Goal: Task Accomplishment & Management: Complete application form

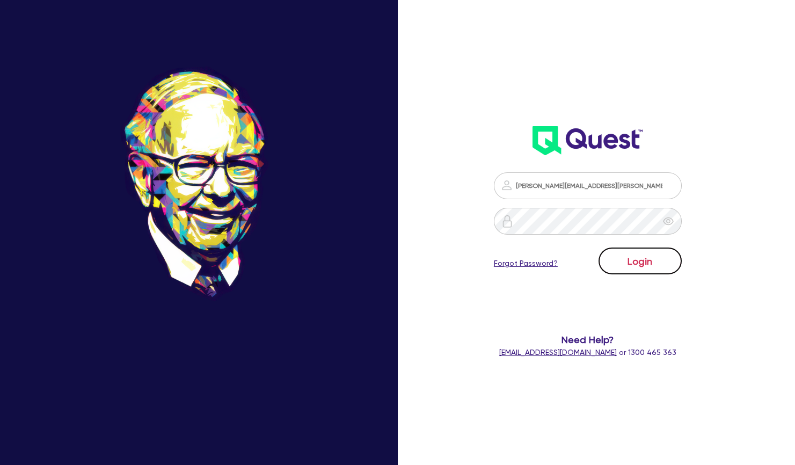
click at [646, 265] on button "Login" at bounding box center [639, 260] width 83 height 27
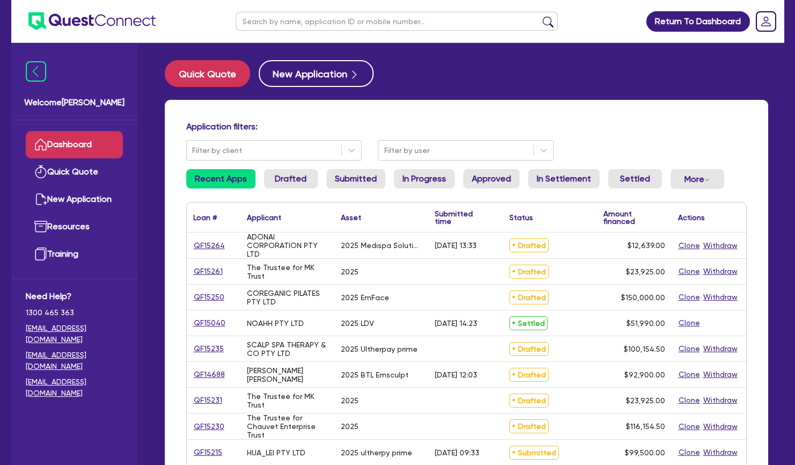
click at [272, 17] on input "text" at bounding box center [397, 21] width 322 height 19
type input "[PERSON_NAME]"
click at [539, 16] on button "submit" at bounding box center [547, 23] width 17 height 15
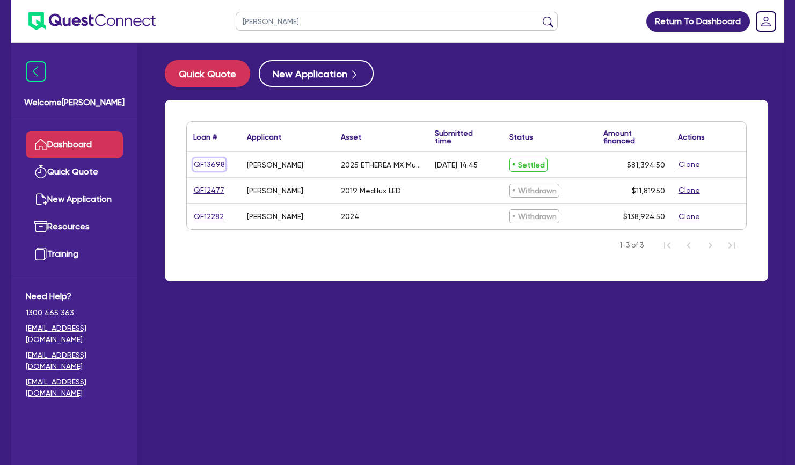
click at [213, 163] on link "QF13698" at bounding box center [209, 164] width 32 height 12
select select "TERTIARY_ASSETS"
select select "BEAUTY_EQUIPMENT"
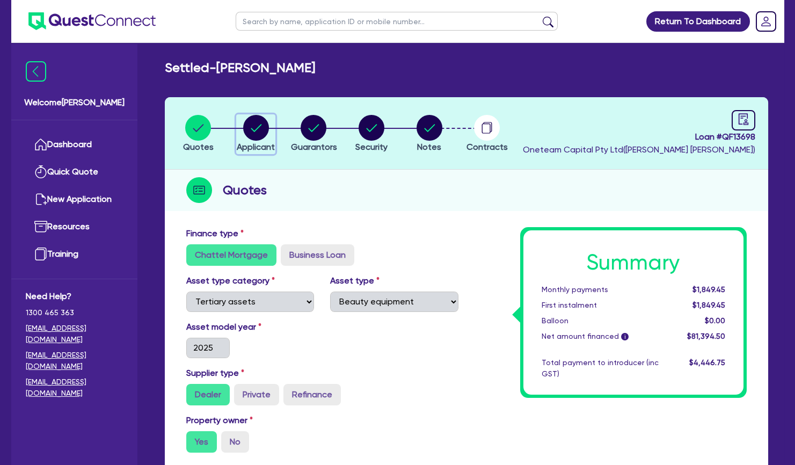
click at [256, 130] on circle "button" at bounding box center [256, 128] width 26 height 26
select select "SOLE_TRADER"
select select "HEALTH_BEAUTY"
select select "HAIR_BEAUTY_SALONS"
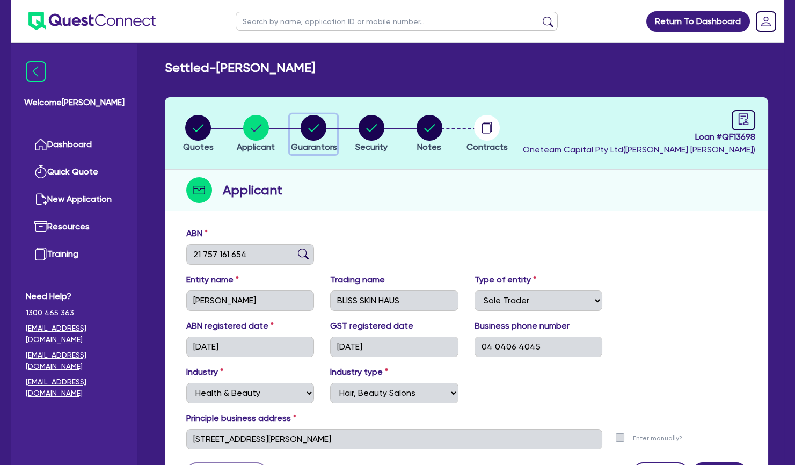
click at [314, 134] on circle "button" at bounding box center [314, 128] width 26 height 26
select select "MRS"
select select "[GEOGRAPHIC_DATA]"
select select "MARRIED"
select select "CASH"
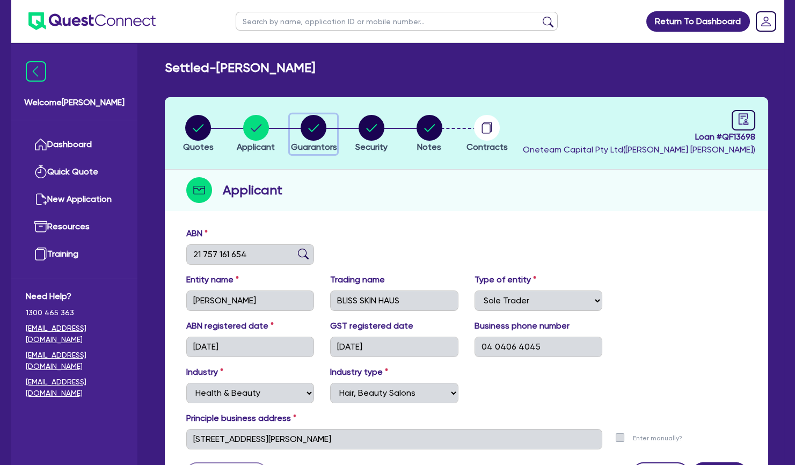
select select "VEHICLE"
select select "HOUSEHOLD_PERSONAL"
select select "OTHER"
select select "EQUIPMENT"
select select "OTHER"
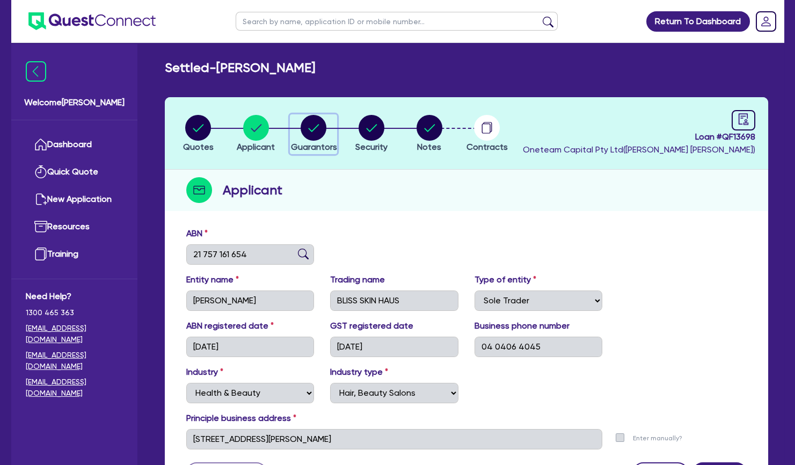
select select "EQUIPMENT_LOAN"
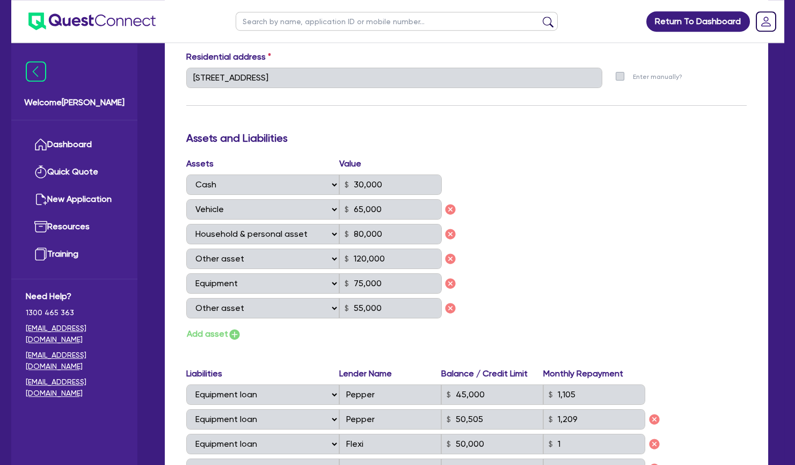
scroll to position [442, 0]
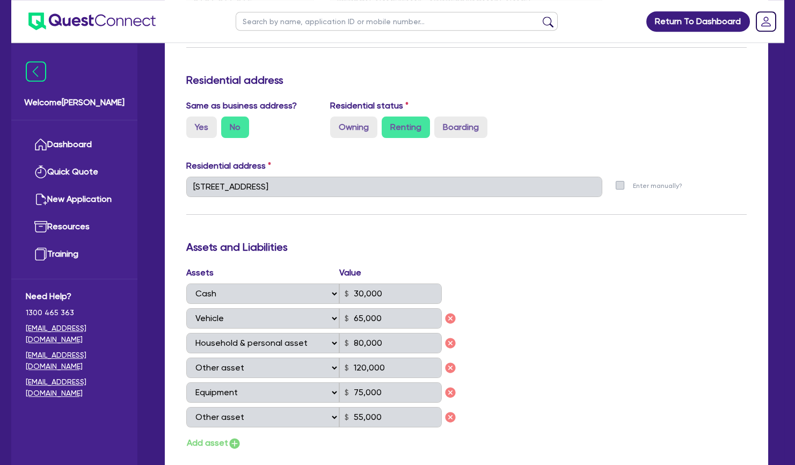
click at [510, 227] on div "Update residential status for Director #1 Boarding is only acceptable when the …" at bounding box center [466, 280] width 560 height 991
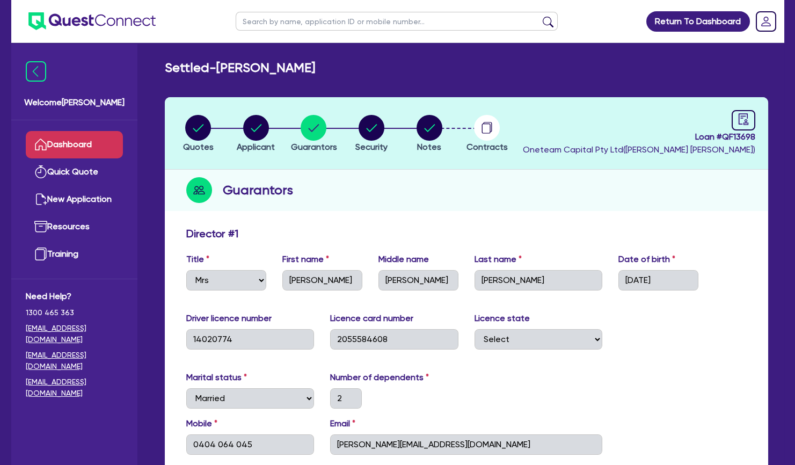
click at [90, 137] on link "Dashboard" at bounding box center [74, 144] width 97 height 27
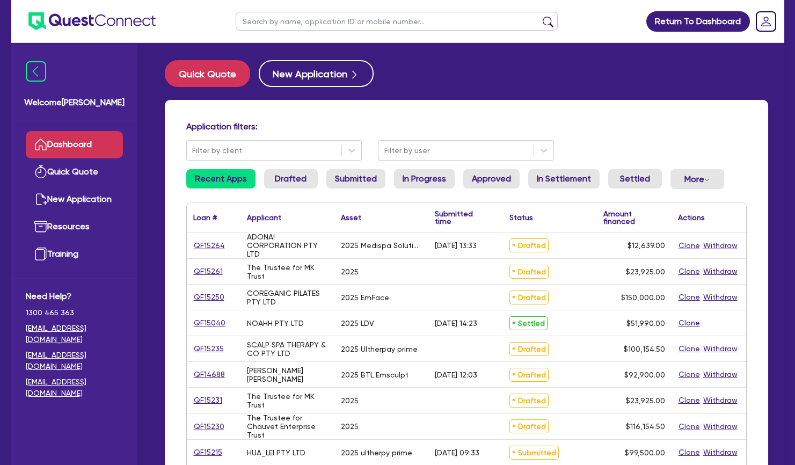
click at [346, 16] on input "text" at bounding box center [397, 21] width 322 height 19
type input "[PERSON_NAME]"
click at [539, 16] on button "submit" at bounding box center [547, 23] width 17 height 15
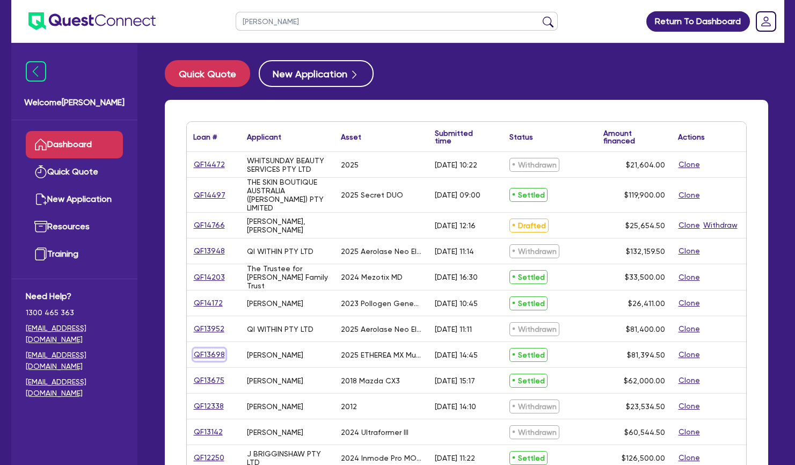
click at [203, 348] on link "QF13698" at bounding box center [209, 354] width 32 height 12
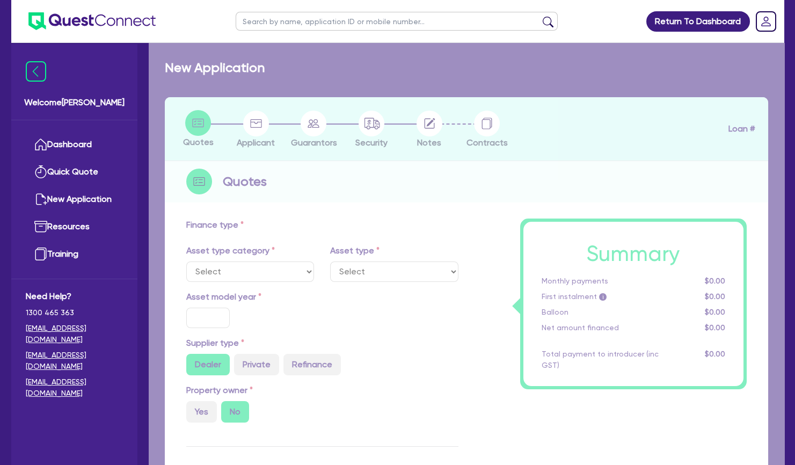
select select "TERTIARY_ASSETS"
type input "2025"
radio input "true"
type input "80,850"
type input "4.96"
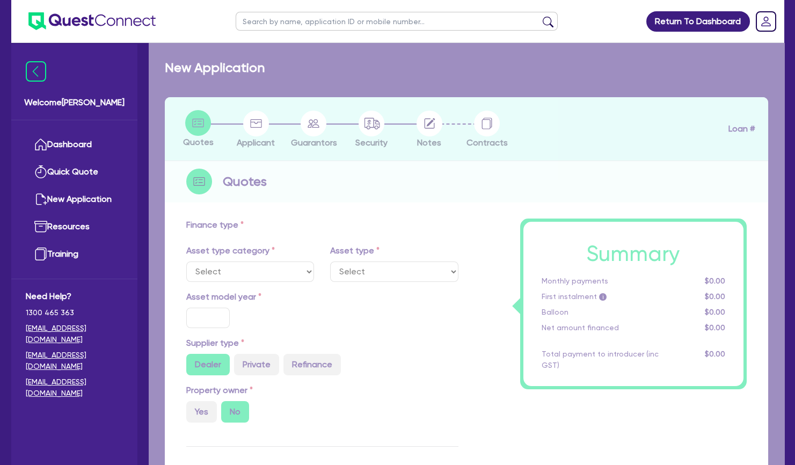
type input "4,042.5"
type input "11"
type input "495"
select select "BEAUTY_EQUIPMENT"
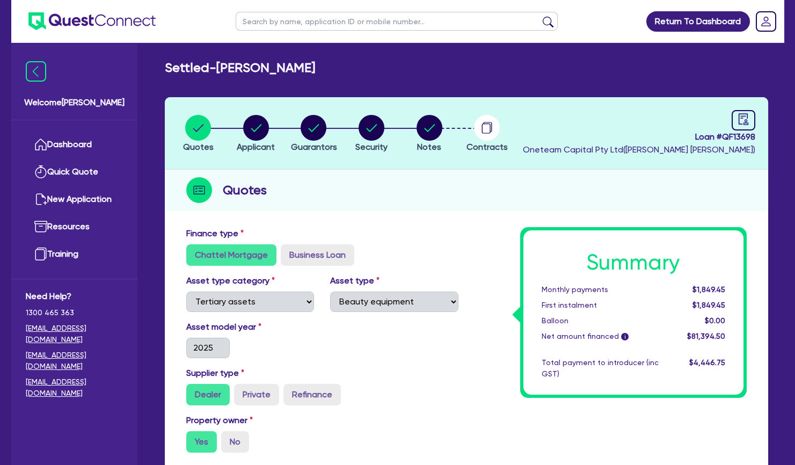
click at [298, 163] on header "Quotes Applicant [GEOGRAPHIC_DATA] Security Notes Contracts Loan # QF13698 Onet…" at bounding box center [466, 133] width 603 height 72
click at [435, 125] on circle "button" at bounding box center [429, 128] width 26 height 26
select select "Other"
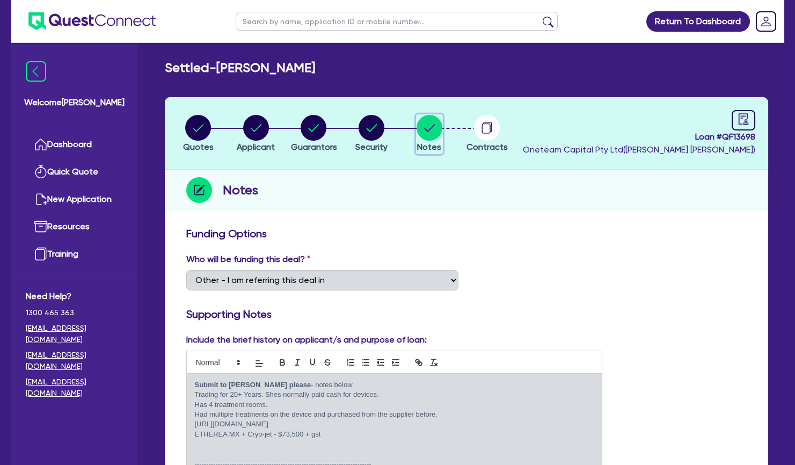
scroll to position [178, 0]
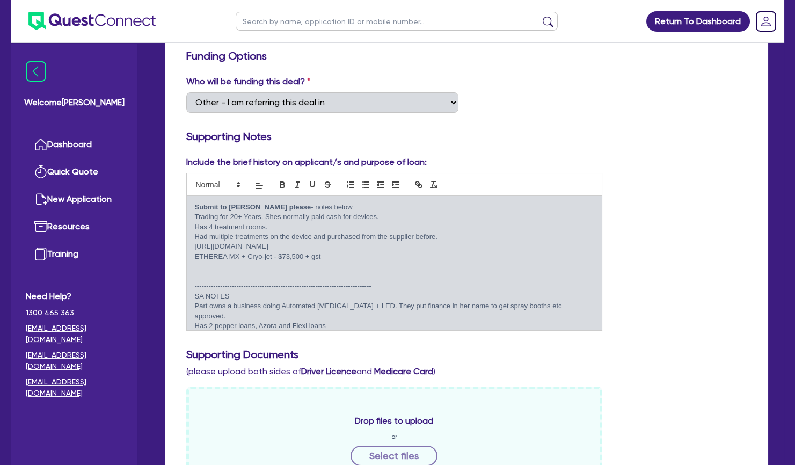
click at [369, 261] on p at bounding box center [394, 266] width 399 height 10
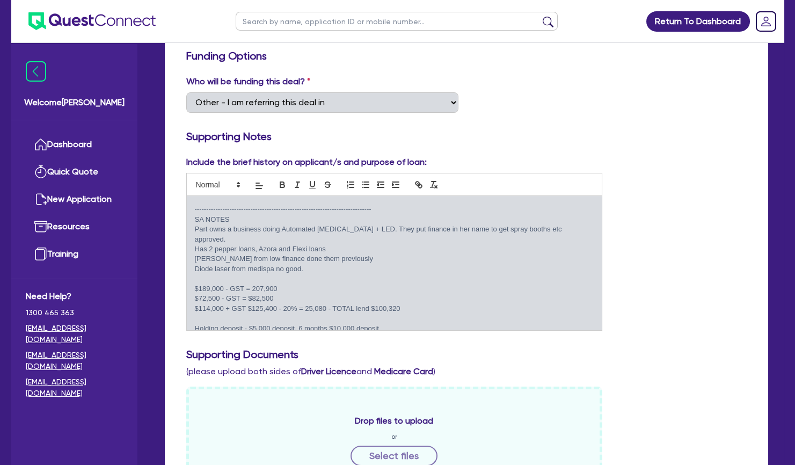
click at [418, 254] on p "[PERSON_NAME] from low finance done them previously" at bounding box center [394, 259] width 399 height 10
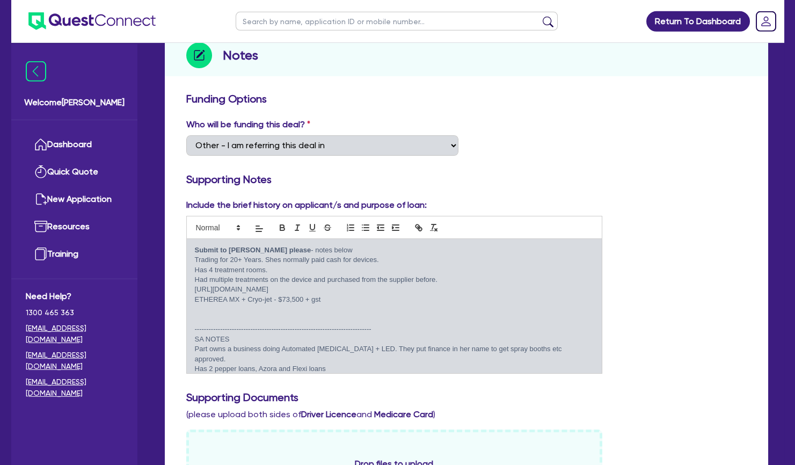
scroll to position [149, 0]
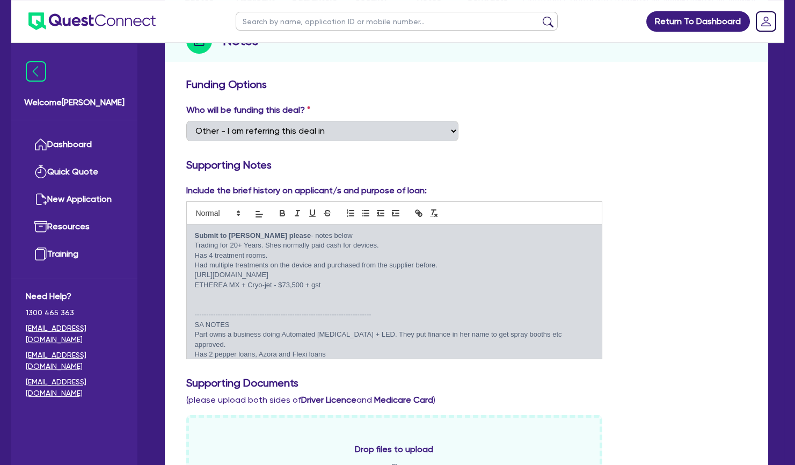
click at [295, 314] on p "----------------------------------------------------------------------------" at bounding box center [394, 315] width 399 height 10
click at [304, 301] on p at bounding box center [394, 305] width 399 height 10
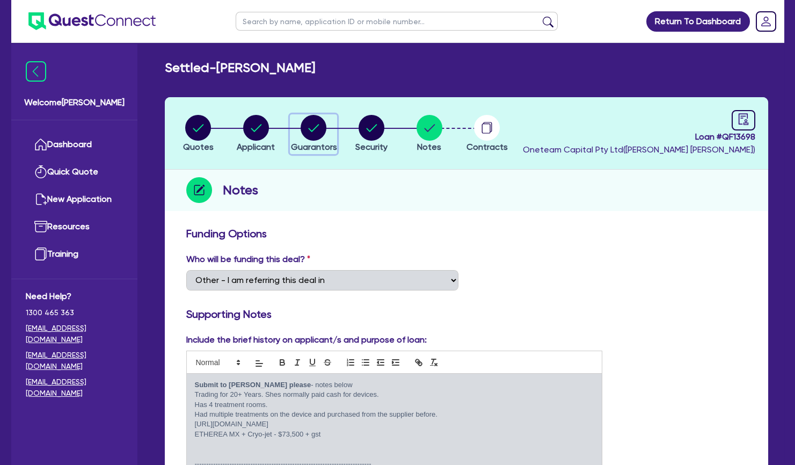
click at [317, 123] on circle "button" at bounding box center [314, 128] width 26 height 26
select select "MRS"
select select "[GEOGRAPHIC_DATA]"
select select "MARRIED"
select select "CASH"
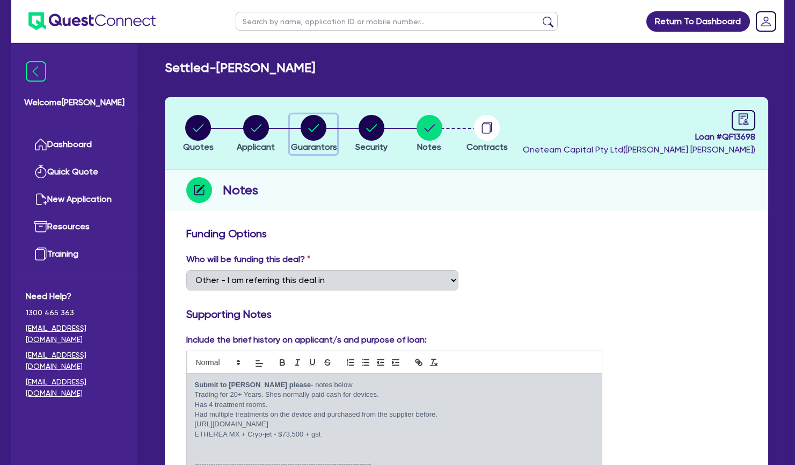
select select "VEHICLE"
select select "HOUSEHOLD_PERSONAL"
select select "OTHER"
select select "EQUIPMENT"
select select "OTHER"
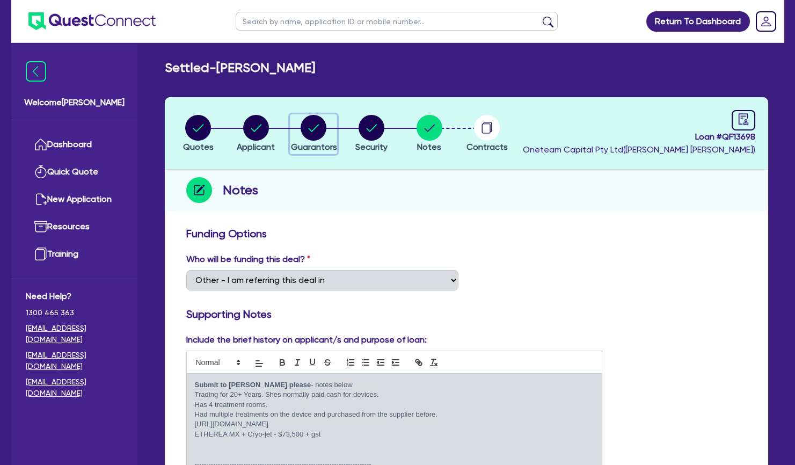
select select "EQUIPMENT_LOAN"
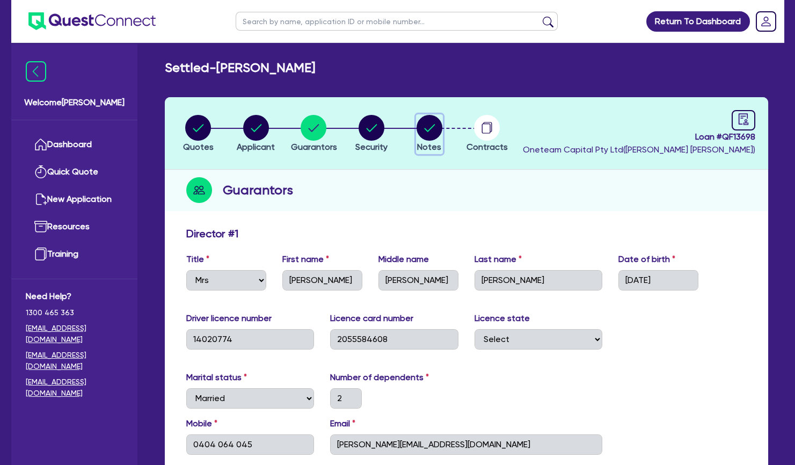
click at [433, 127] on circle "button" at bounding box center [429, 128] width 26 height 26
select select "Other"
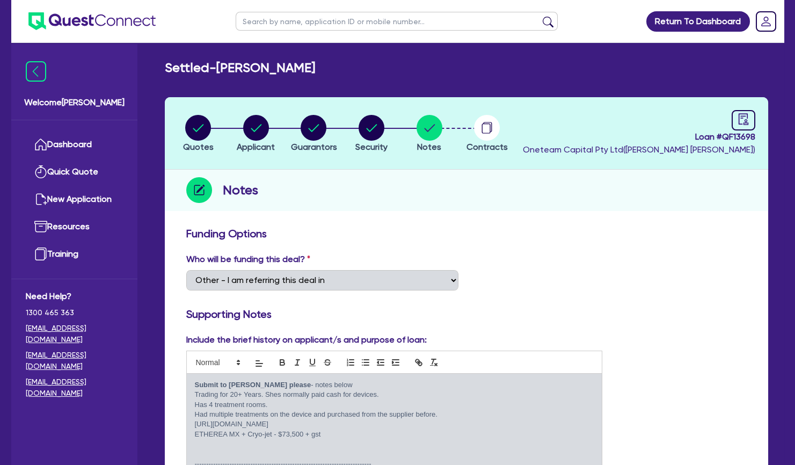
click at [338, 231] on h3 "Funding Options" at bounding box center [466, 233] width 560 height 13
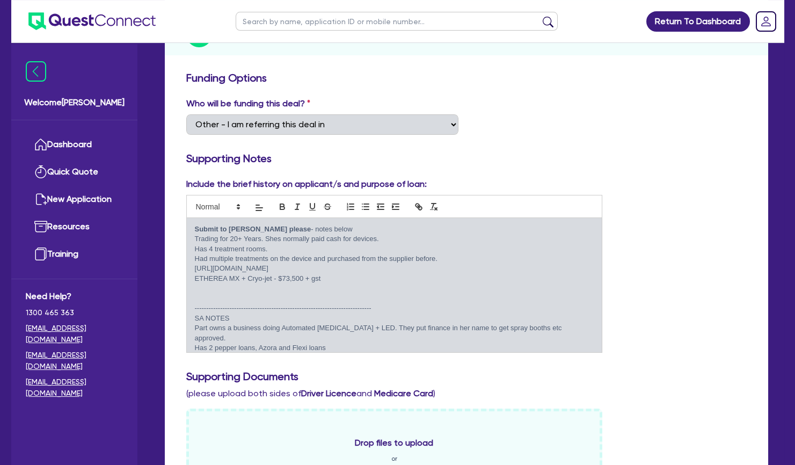
scroll to position [77, 0]
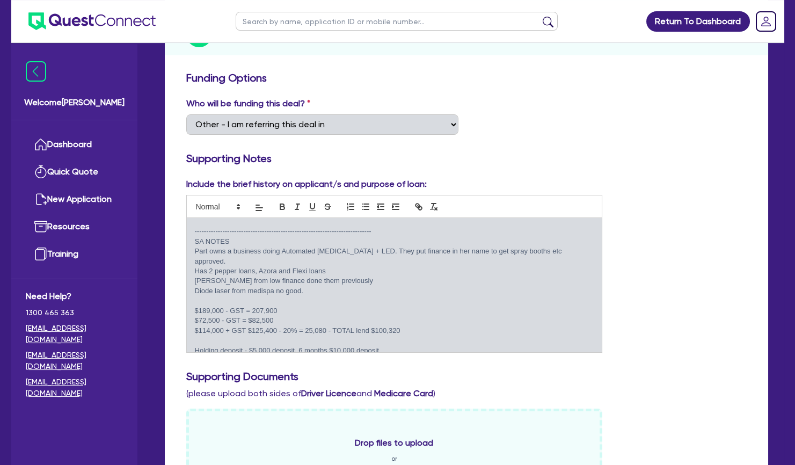
click at [323, 243] on p "SA NOTES" at bounding box center [394, 242] width 399 height 10
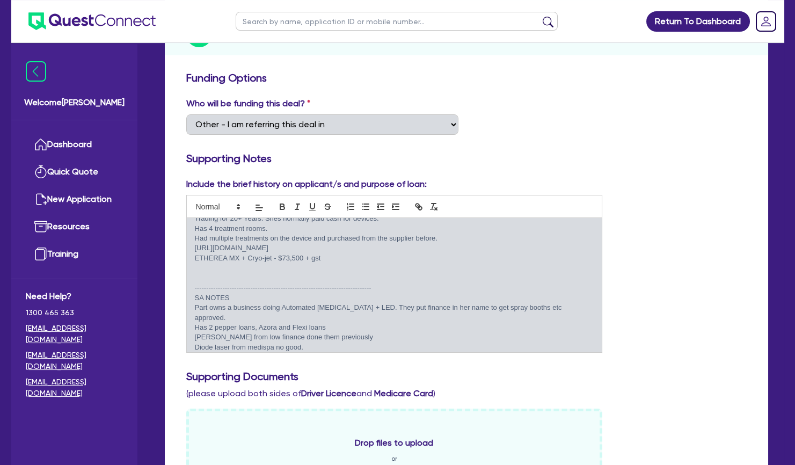
scroll to position [18, 0]
click at [293, 273] on p at bounding box center [394, 270] width 399 height 10
click at [323, 250] on p "[URL][DOMAIN_NAME]" at bounding box center [394, 250] width 399 height 10
click at [338, 263] on p "ETHEREA MX + Cryo-jet - $73,500 + gst" at bounding box center [394, 260] width 399 height 10
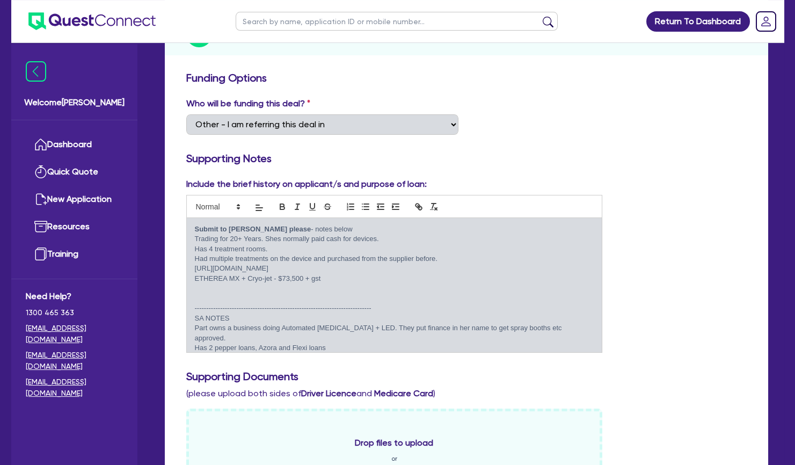
scroll to position [0, 0]
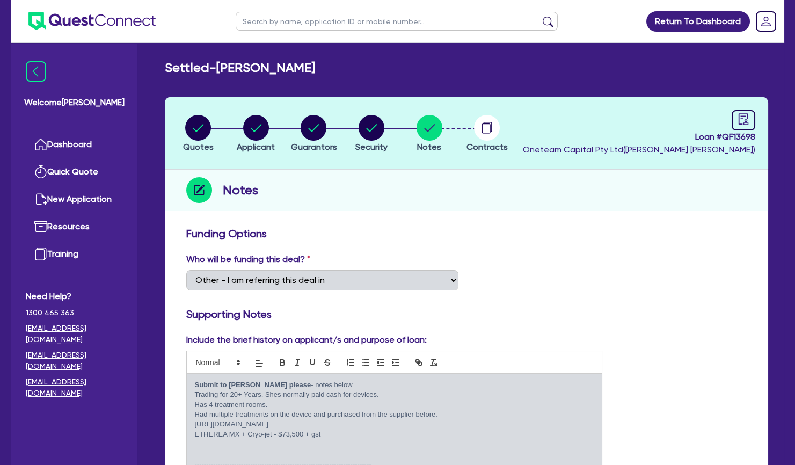
click at [490, 199] on div "Notes" at bounding box center [466, 190] width 603 height 41
click at [317, 21] on input "text" at bounding box center [397, 21] width 322 height 19
type input "[PERSON_NAME]"
click button "submit" at bounding box center [547, 23] width 17 height 15
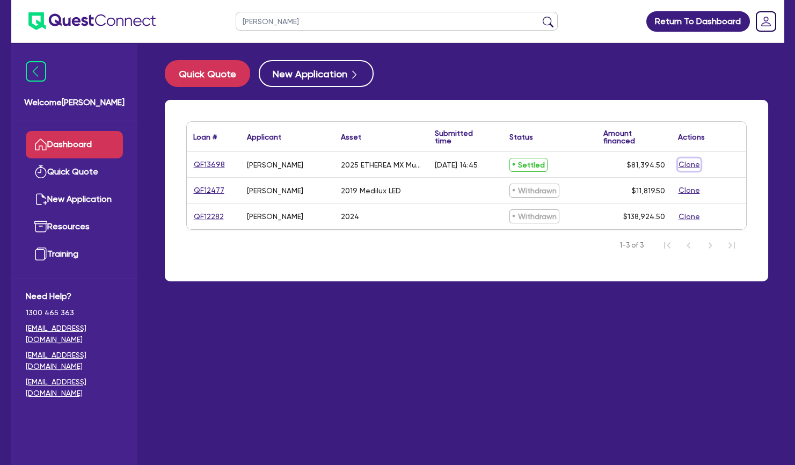
click at [685, 163] on button "Clone" at bounding box center [689, 164] width 23 height 12
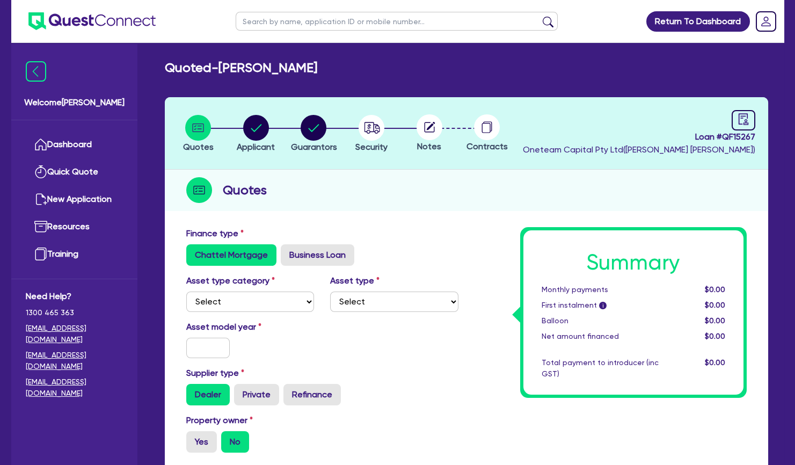
scroll to position [166, 0]
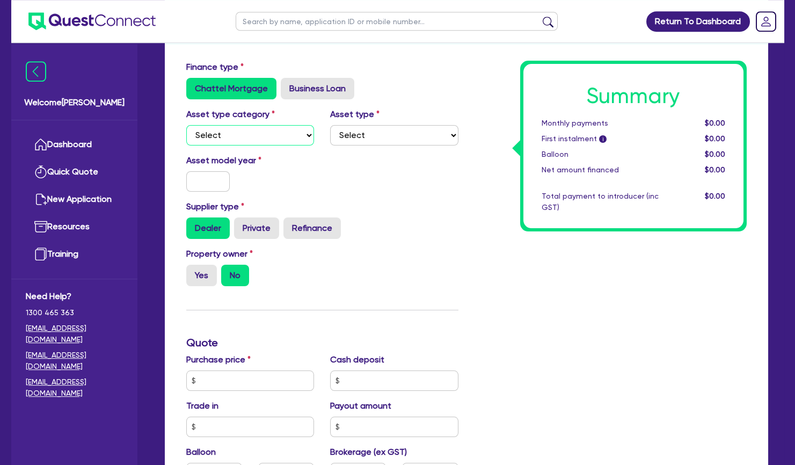
select select "SECONDARY_ASSETS"
click option "Secondary assets" at bounding box center [0, 0] width 0 height 0
click at [330, 125] on select "Select Generators and compressors Engineering and toolmaking Woodworking and me…" at bounding box center [394, 135] width 128 height 20
select select "MEDICAL_DENTAL_LABORATORY_EQUIPMENT"
click option "Medical / dental / laboratory equipment" at bounding box center [0, 0] width 0 height 0
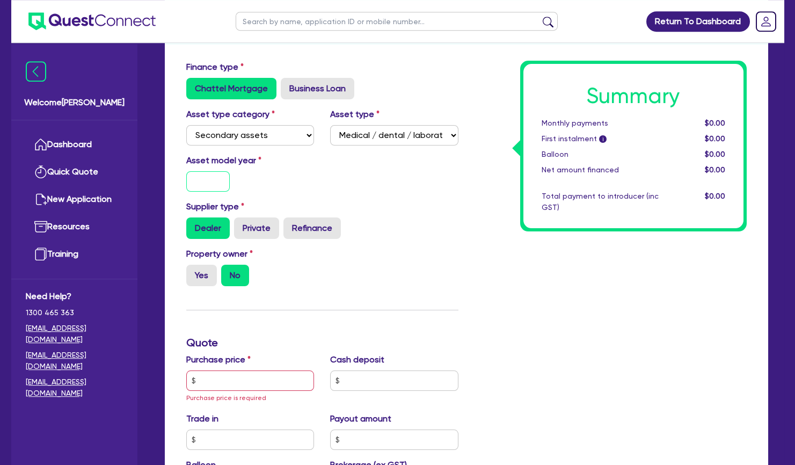
click at [200, 178] on input "text" at bounding box center [208, 181] width 44 height 20
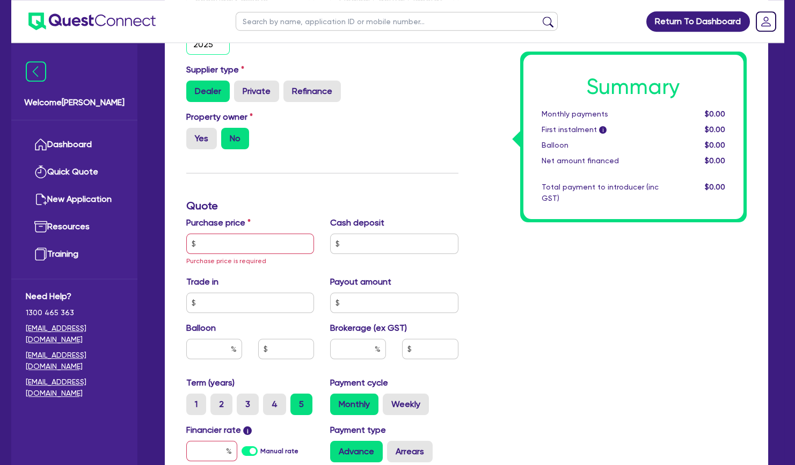
scroll to position [324, 0]
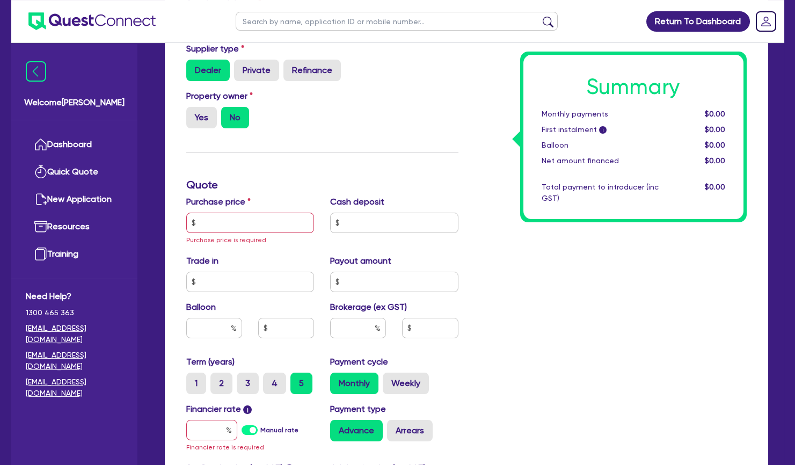
type input "2025"
click at [228, 224] on input "text" at bounding box center [250, 223] width 128 height 20
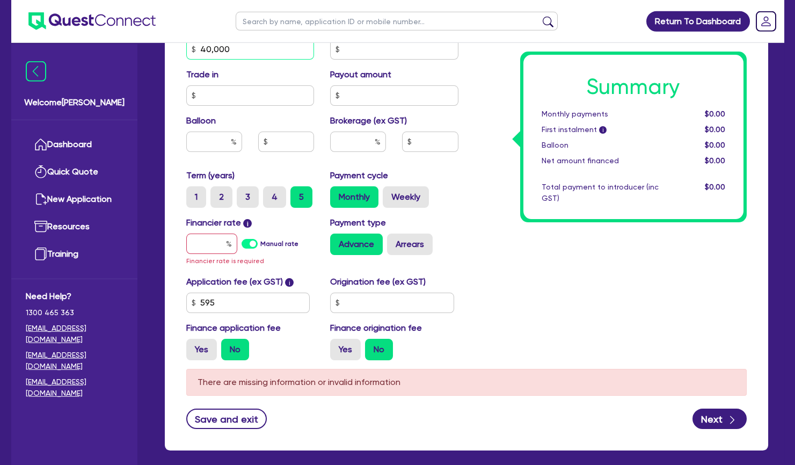
scroll to position [498, 0]
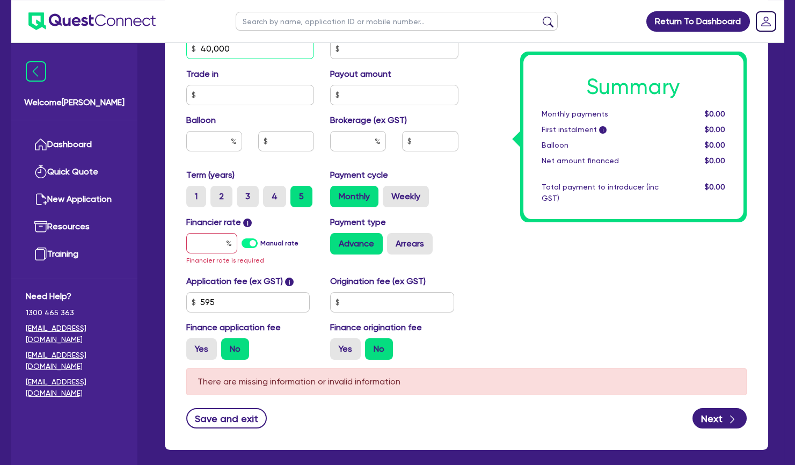
type input "40,000"
click at [220, 246] on input "text" at bounding box center [211, 243] width 51 height 20
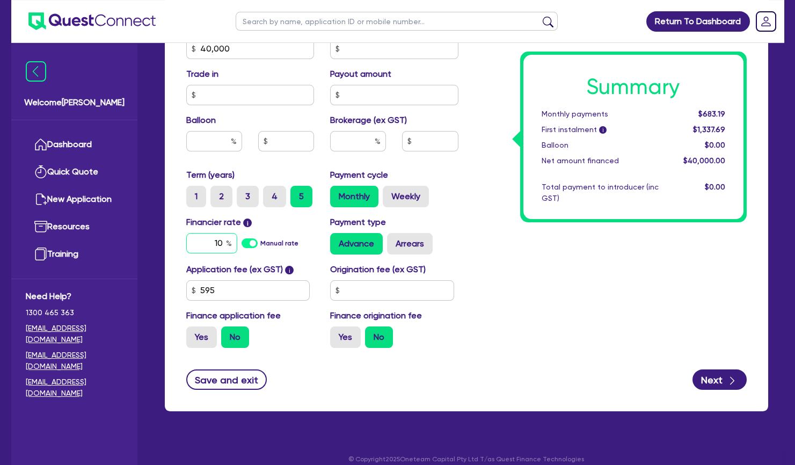
type input "10"
click at [550, 240] on div "Summary Monthly payments $683.19 First instalment i $1,337.69 Balloon $0.00 Net…" at bounding box center [610, 42] width 288 height 627
click at [420, 233] on label "Arrears" at bounding box center [410, 243] width 46 height 21
click at [394, 233] on input "Arrears" at bounding box center [390, 236] width 7 height 7
radio input "true"
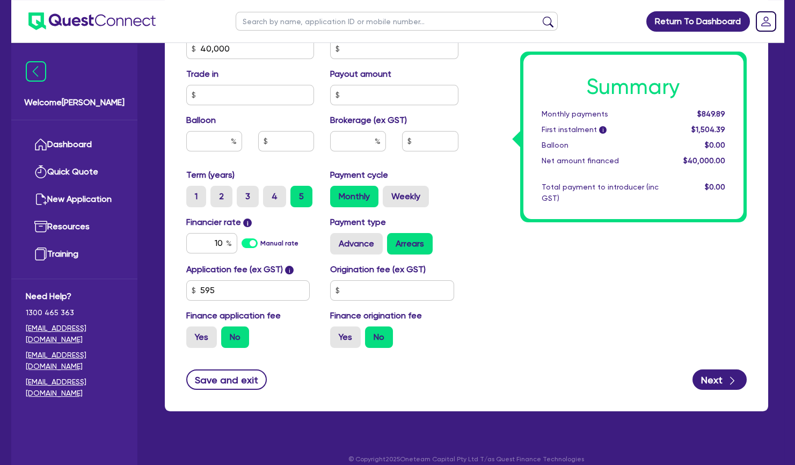
click at [496, 275] on div "Summary Monthly payments $849.89 First instalment i $1,504.39 Balloon $0.00 Net…" at bounding box center [610, 42] width 288 height 627
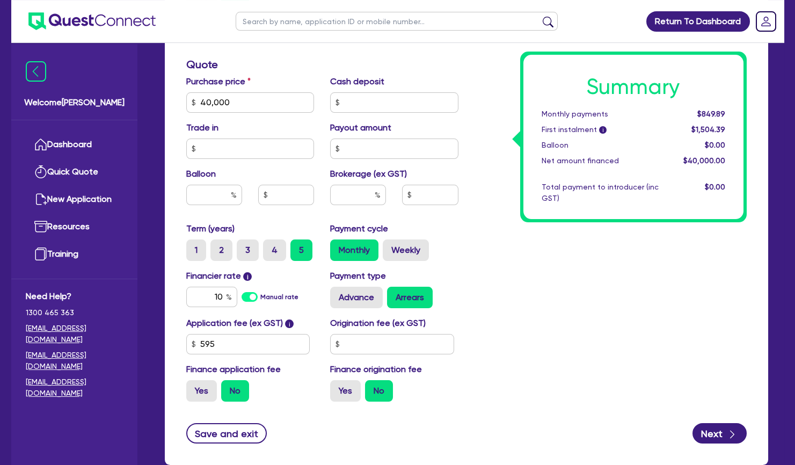
scroll to position [509, 0]
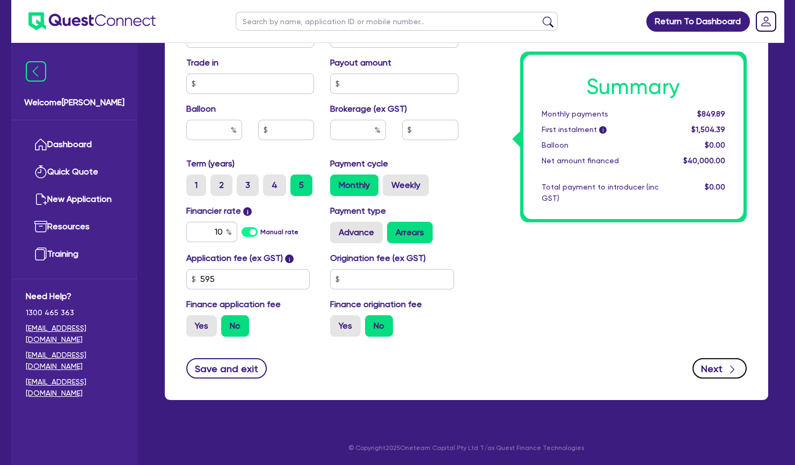
click at [704, 370] on button "Next" at bounding box center [719, 368] width 54 height 20
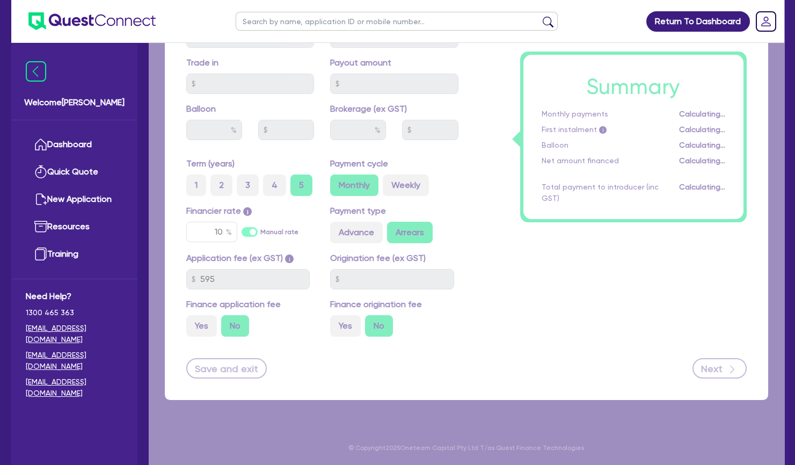
select select "SOLE_TRADER"
select select "HEALTH_BEAUTY"
select select "HAIR_BEAUTY_SALONS"
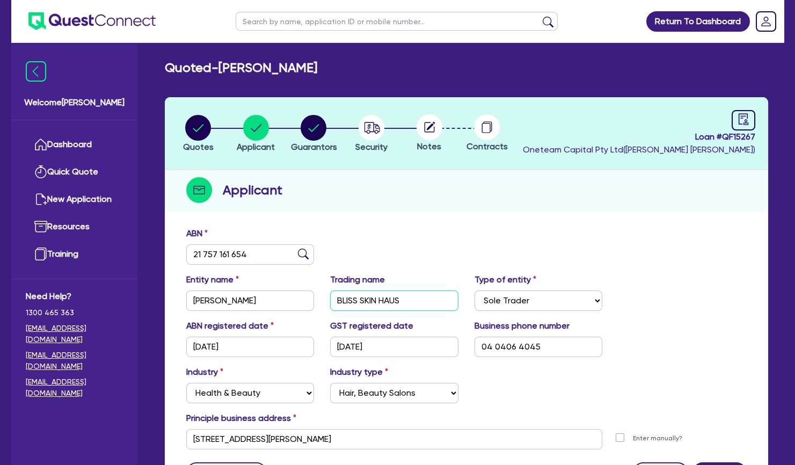
click at [377, 297] on input "BLISS SKIN HAUS" at bounding box center [394, 300] width 128 height 20
click at [374, 120] on circle "button" at bounding box center [371, 128] width 26 height 26
select select "SECONDARY_ASSETS"
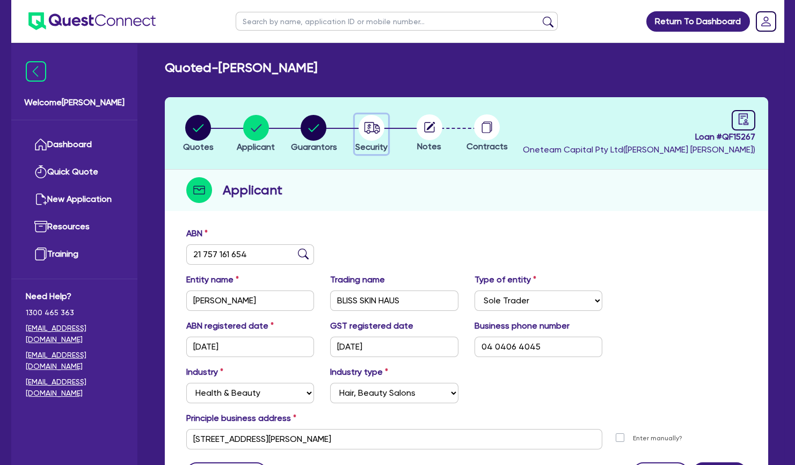
select select "MEDICAL_DENTAL_LABORATORY_EQUIPMENT"
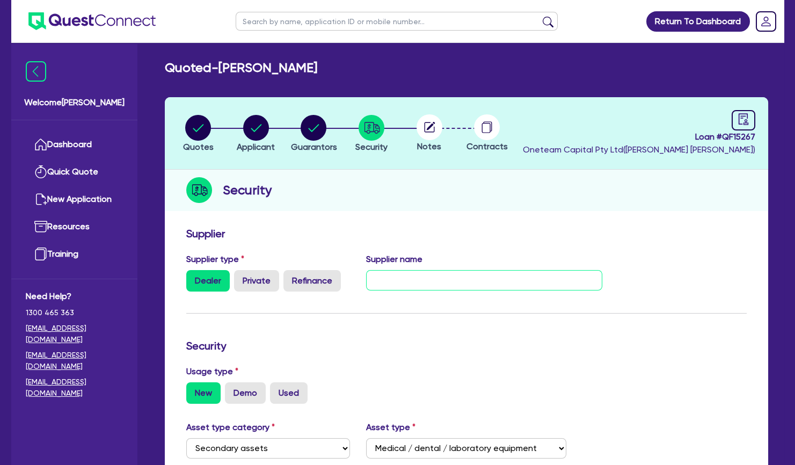
click at [444, 270] on input "text" at bounding box center [484, 280] width 236 height 20
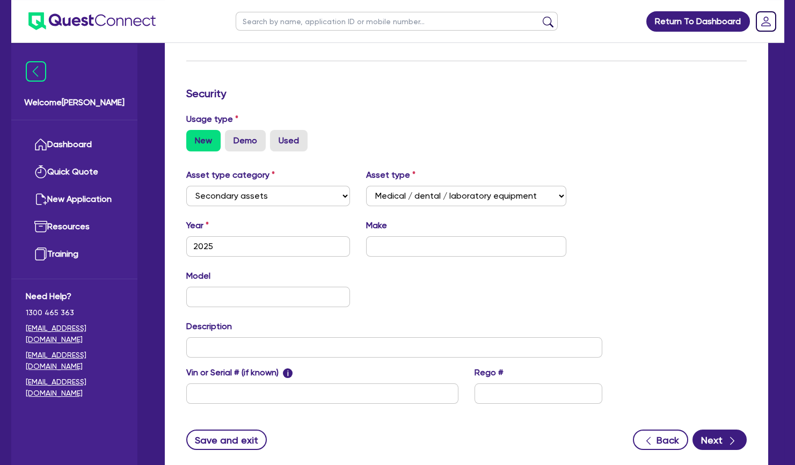
type input "personal loan"
click at [477, 248] on input "text" at bounding box center [466, 246] width 200 height 20
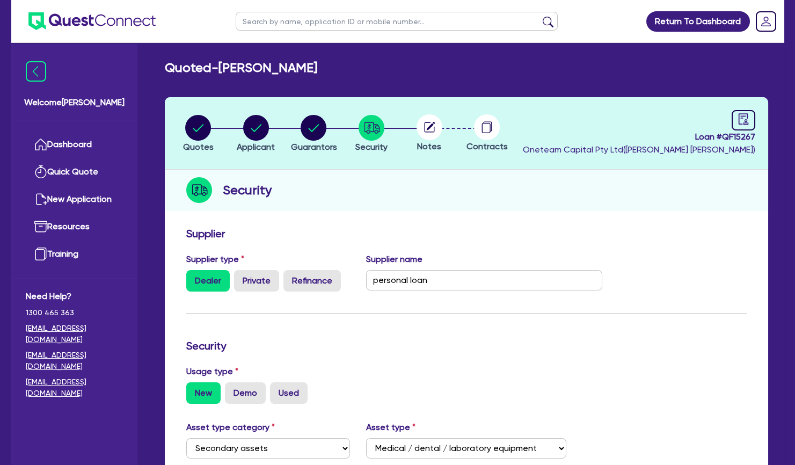
type input "Personal loan"
click at [429, 126] on icon at bounding box center [430, 126] width 9 height 9
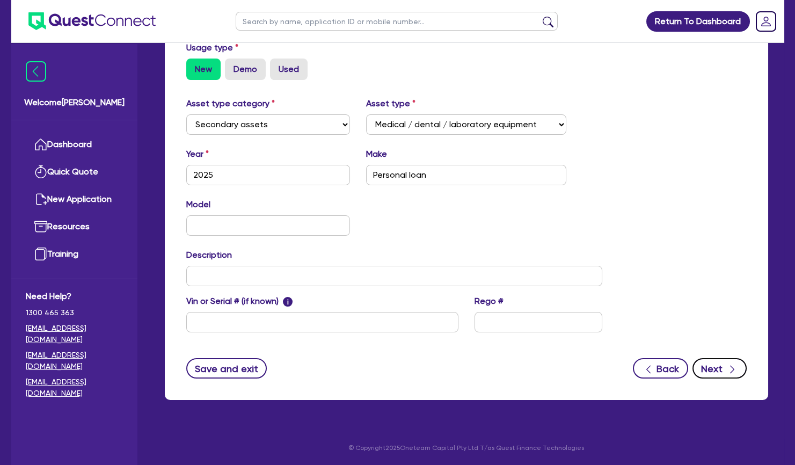
click at [705, 362] on button "Next" at bounding box center [719, 368] width 54 height 20
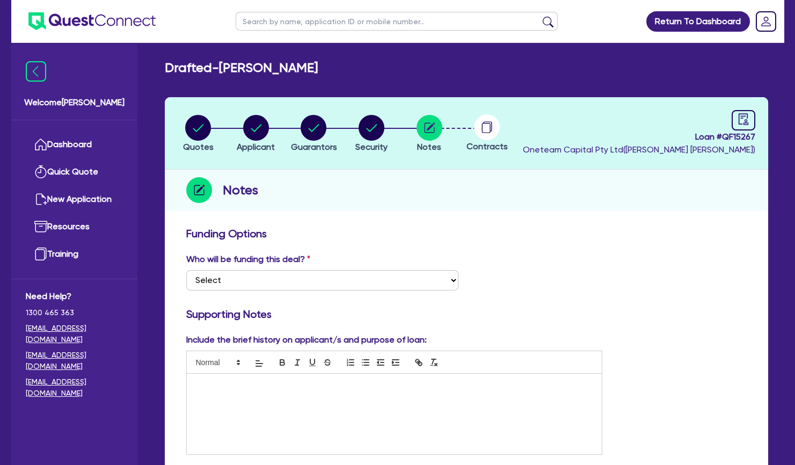
click at [276, 290] on div "Who will be funding this deal? Select I want Quest to fund 100% I will fund 100…" at bounding box center [466, 276] width 576 height 46
click at [186, 270] on select "Select I want Quest to fund 100% I will fund 100% I will co-fund with Quest Oth…" at bounding box center [322, 280] width 272 height 20
select select "Other"
click option "Other - I am referring this deal in" at bounding box center [0, 0] width 0 height 0
click at [257, 382] on p at bounding box center [394, 385] width 399 height 10
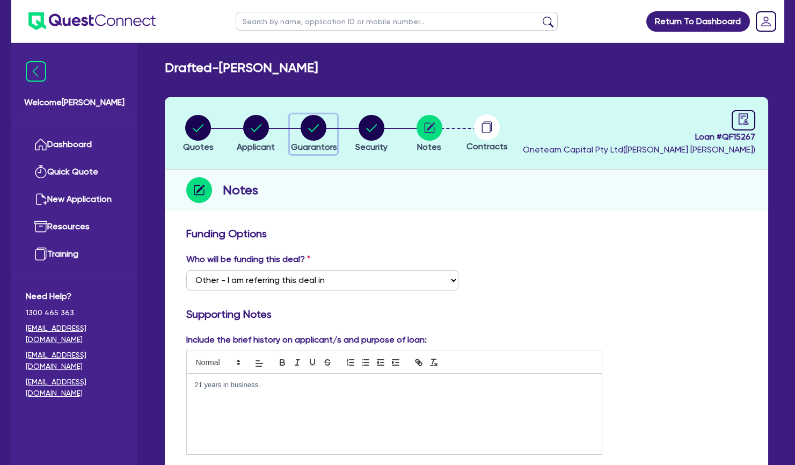
click at [318, 128] on circle "button" at bounding box center [314, 128] width 26 height 26
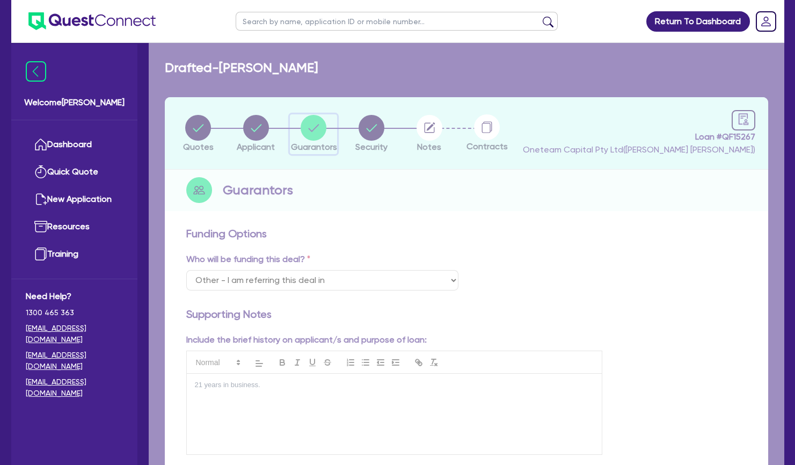
select select "MRS"
select select "[GEOGRAPHIC_DATA]"
select select "MARRIED"
select select "CASH"
select select "VEHICLE"
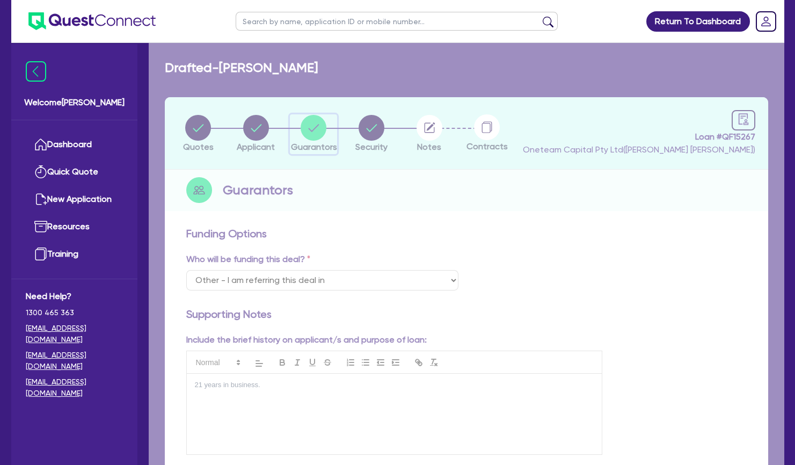
select select "HOUSEHOLD_PERSONAL"
select select "OTHER"
select select "EQUIPMENT"
select select "OTHER"
select select "EQUIPMENT_LOAN"
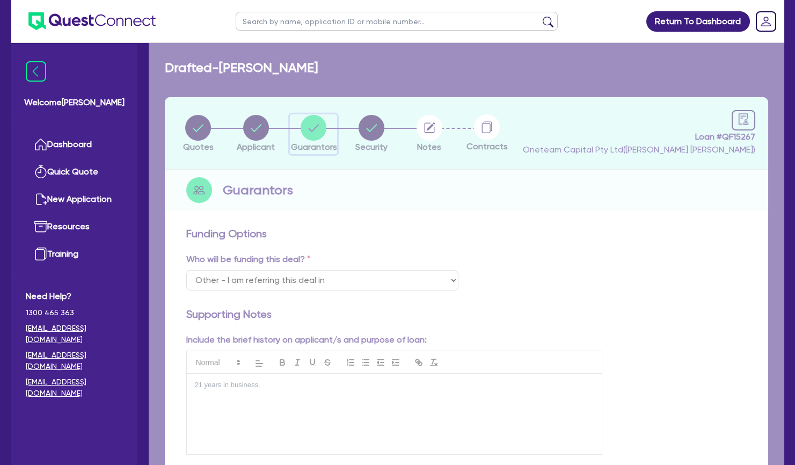
select select "EQUIPMENT_LOAN"
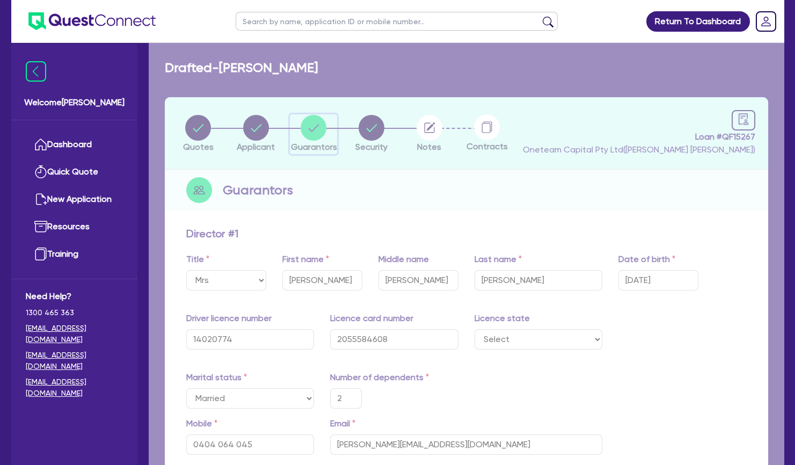
type input "2"
type input "0404 064 045"
type input "30,000"
type input "65,000"
type input "80,000"
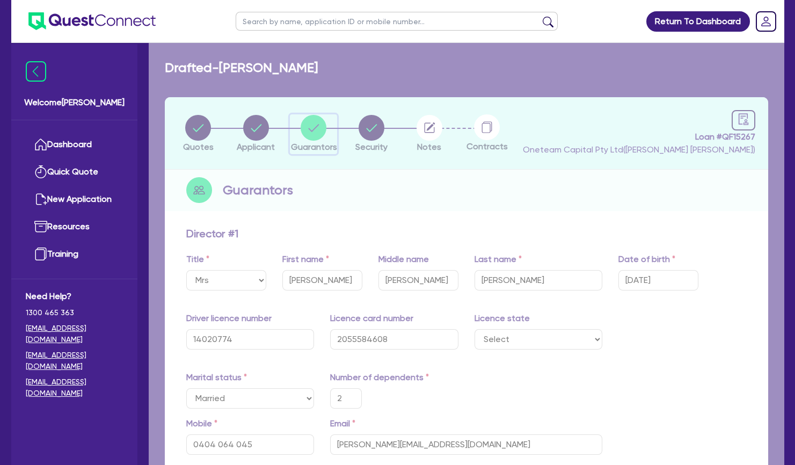
type input "120,000"
type input "75,000"
type input "55,000"
type input "45,000"
type input "1,105"
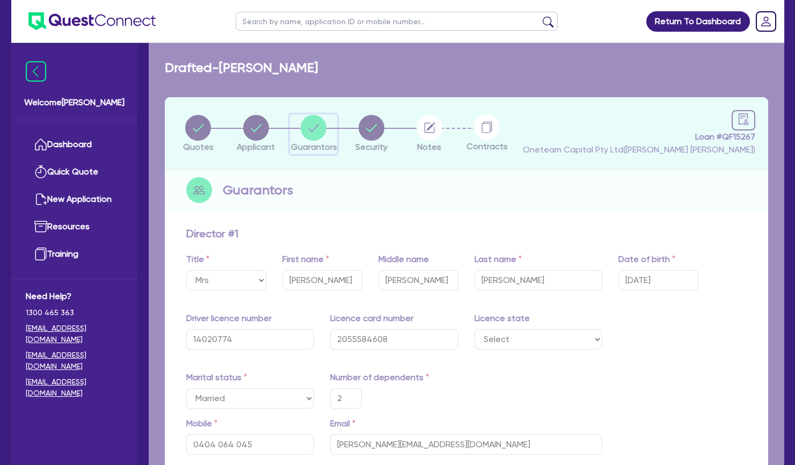
type input "50,505"
type input "1,209"
type input "50,000"
type input "40,000"
type input "1,262"
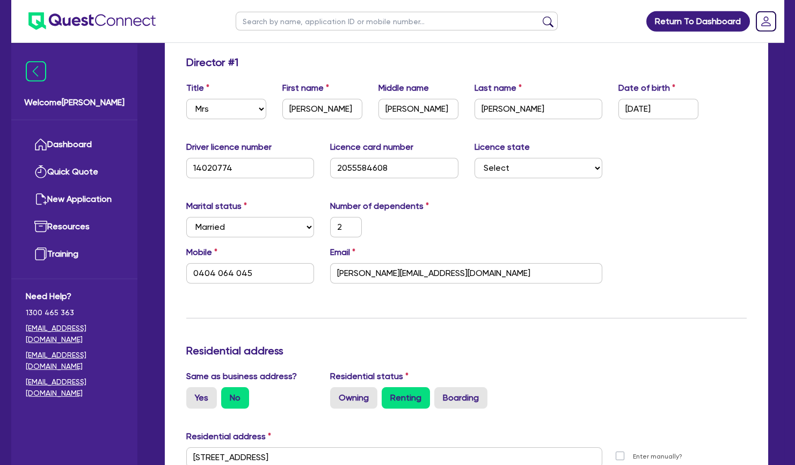
scroll to position [183, 0]
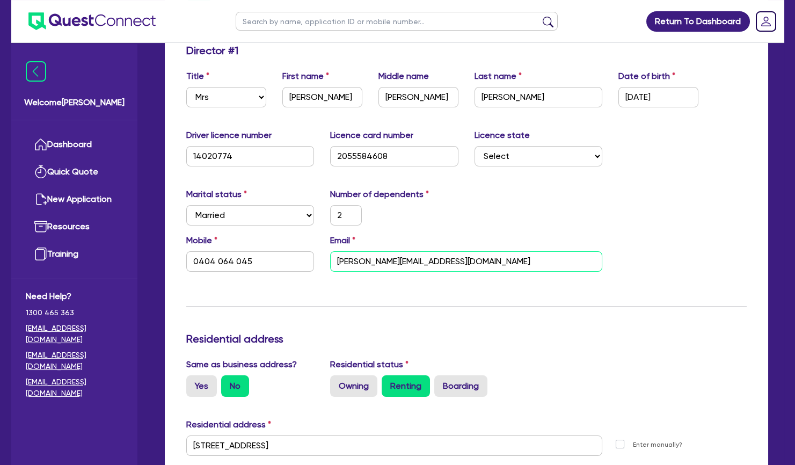
click at [398, 257] on input "[PERSON_NAME][EMAIL_ADDRESS][DOMAIN_NAME]" at bounding box center [466, 261] width 272 height 20
click at [476, 196] on div "Marital status Select [DEMOGRAPHIC_DATA] Married De Facto / Partner Number of d…" at bounding box center [466, 211] width 576 height 46
click at [524, 215] on div "Marital status Select [DEMOGRAPHIC_DATA] Married De Facto / Partner Number of d…" at bounding box center [466, 211] width 576 height 46
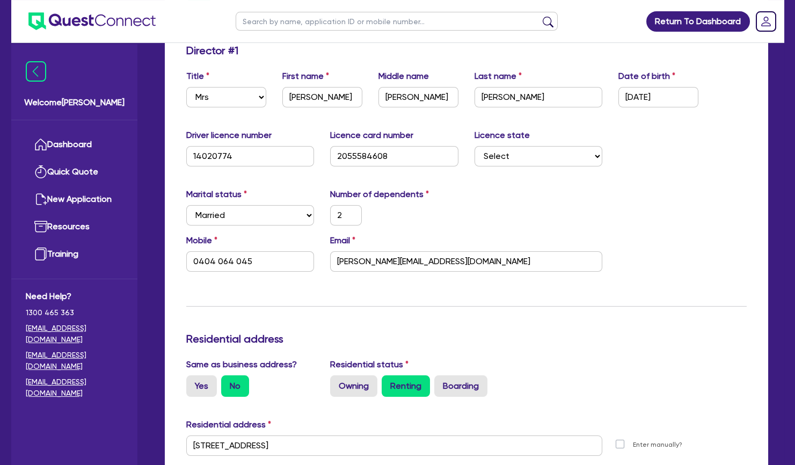
scroll to position [0, 0]
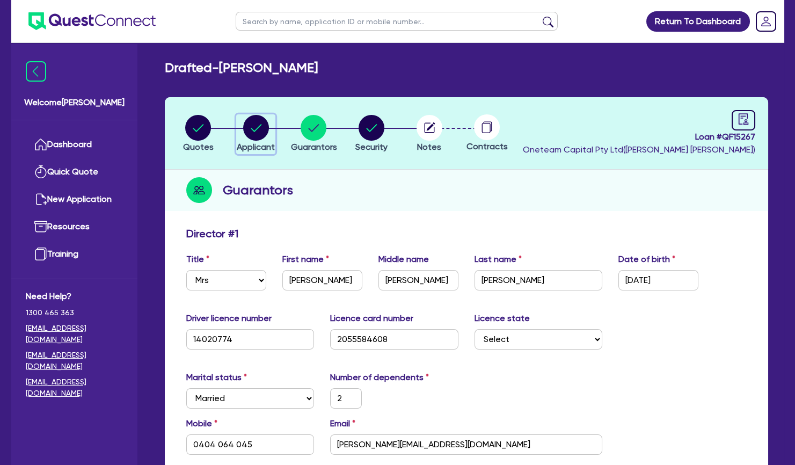
click at [254, 129] on circle "button" at bounding box center [256, 128] width 26 height 26
select select "SOLE_TRADER"
select select "HEALTH_BEAUTY"
select select "HAIR_BEAUTY_SALONS"
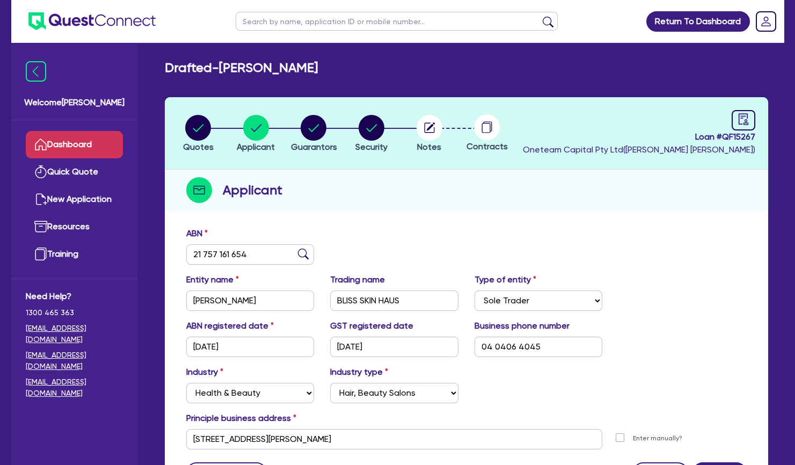
click at [87, 146] on link "Dashboard" at bounding box center [74, 144] width 97 height 27
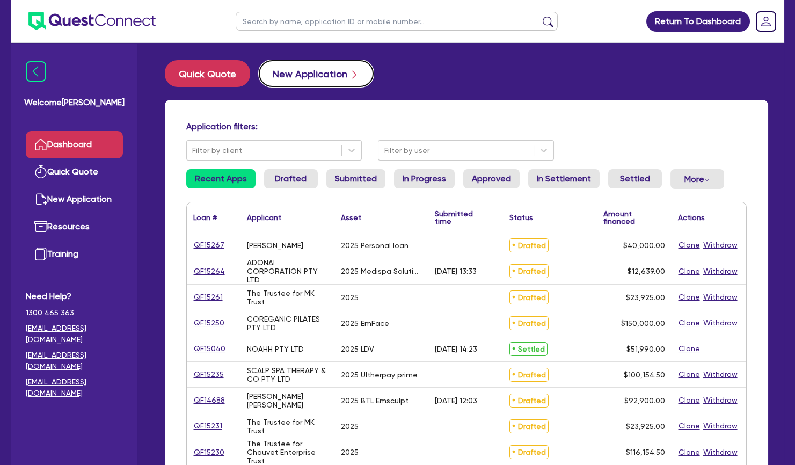
click at [295, 66] on button "New Application" at bounding box center [316, 73] width 115 height 27
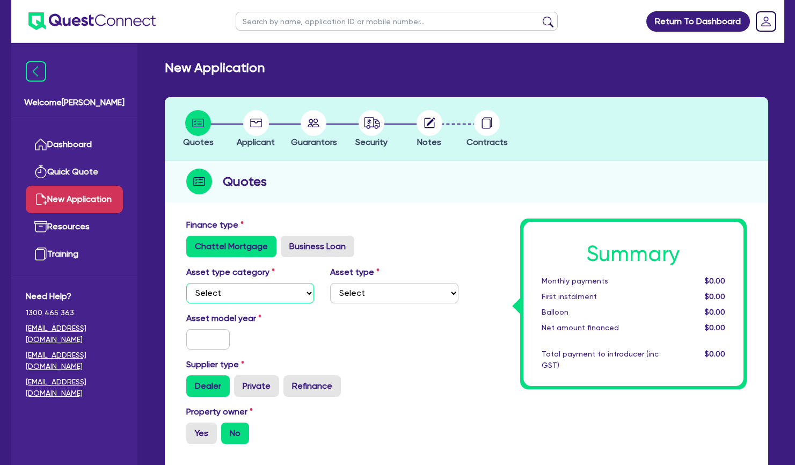
click at [186, 283] on select "Select Cars and light trucks Primary assets Secondary assets Tertiary assets" at bounding box center [250, 293] width 128 height 20
select select "SECONDARY_ASSETS"
click option "Secondary assets" at bounding box center [0, 0] width 0 height 0
click at [330, 283] on select "Select Generators and compressors Engineering and toolmaking Woodworking and me…" at bounding box center [394, 293] width 128 height 20
select select "MEDICAL_DENTAL_LABORATORY_EQUIPMENT"
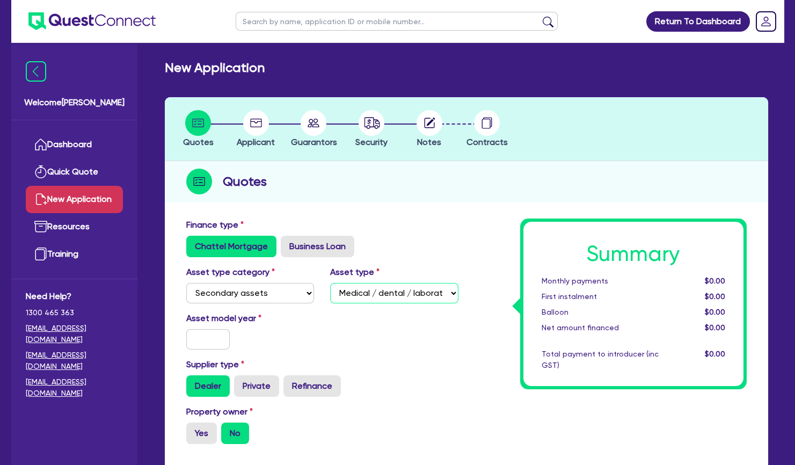
click option "Medical / dental / laboratory equipment" at bounding box center [0, 0] width 0 height 0
click at [214, 343] on input "text" at bounding box center [208, 339] width 44 height 20
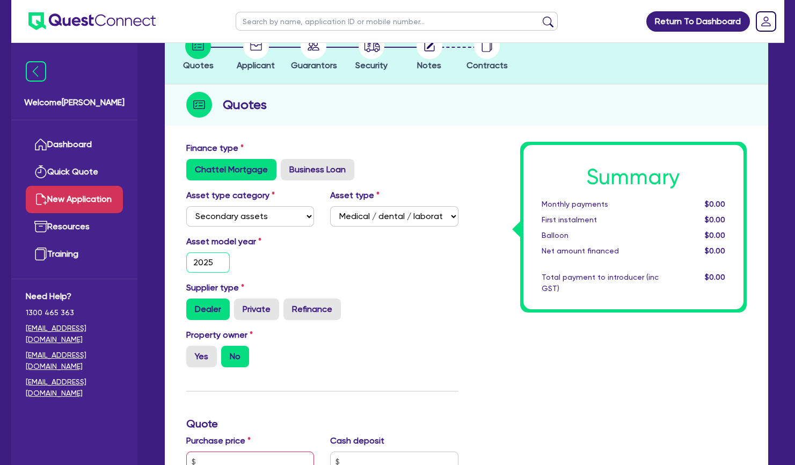
scroll to position [88, 0]
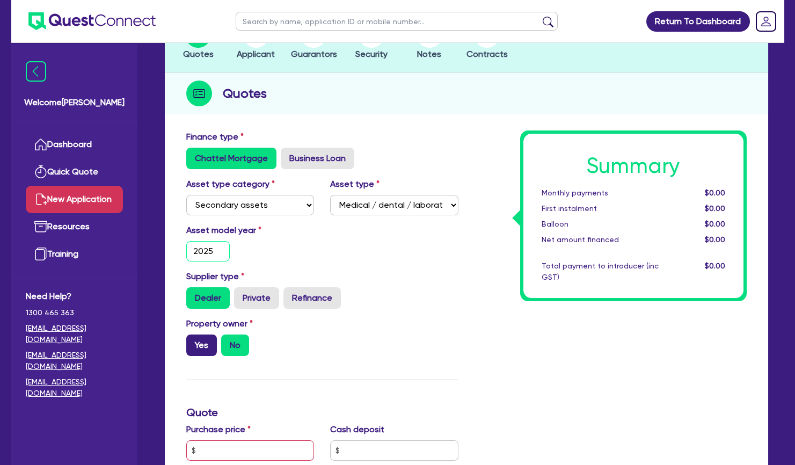
type input "2025"
click at [205, 338] on label "Yes" at bounding box center [201, 344] width 31 height 21
click at [193, 338] on input "Yes" at bounding box center [189, 337] width 7 height 7
radio input "true"
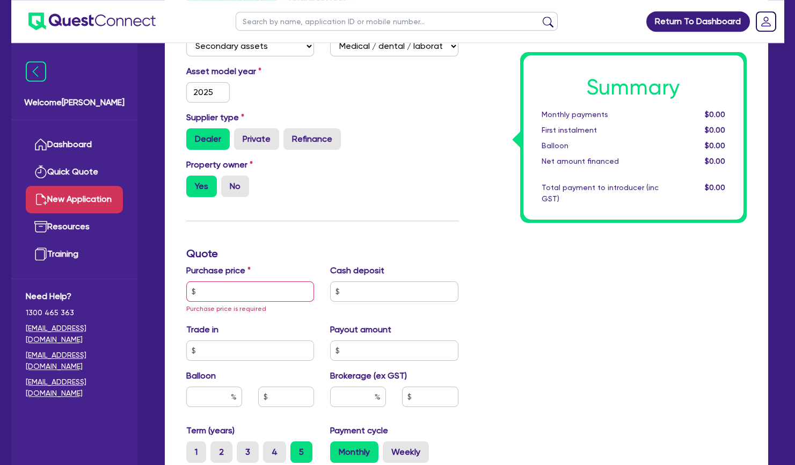
scroll to position [250, 0]
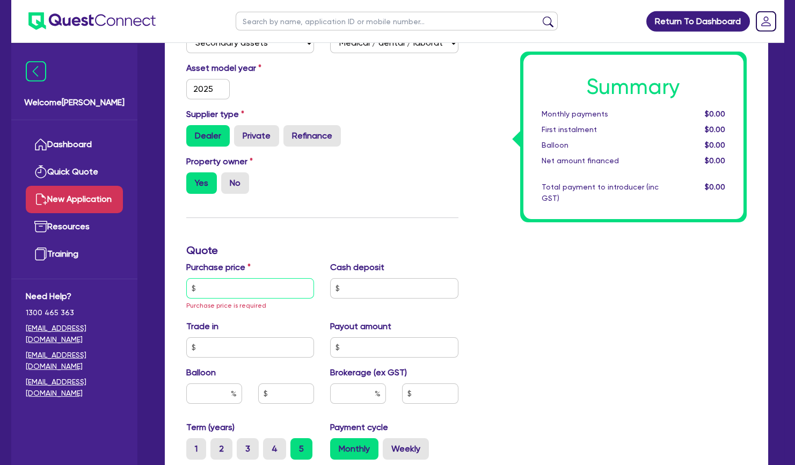
click at [238, 291] on input "text" at bounding box center [250, 288] width 128 height 20
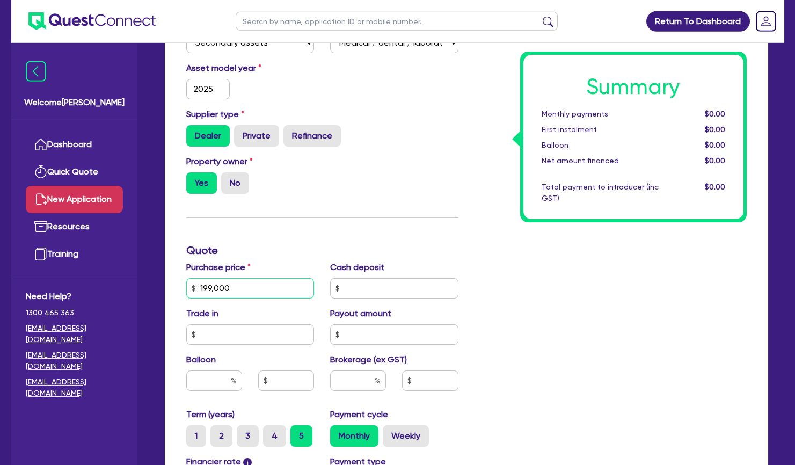
scroll to position [460, 0]
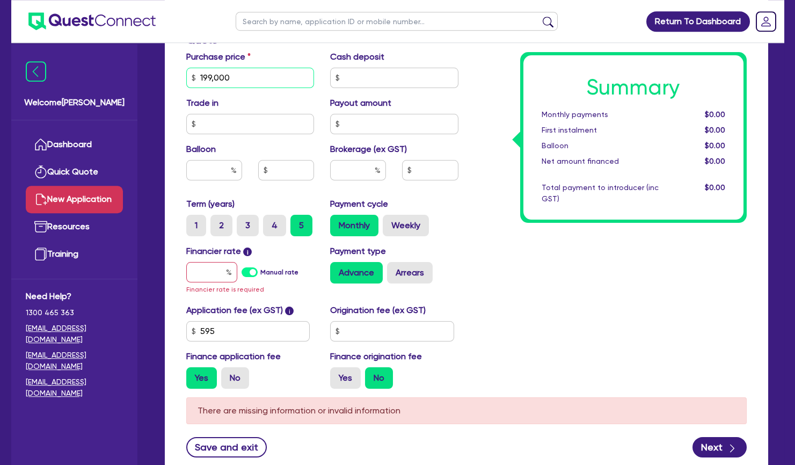
type input "199,000"
click at [199, 266] on input "text" at bounding box center [211, 272] width 51 height 20
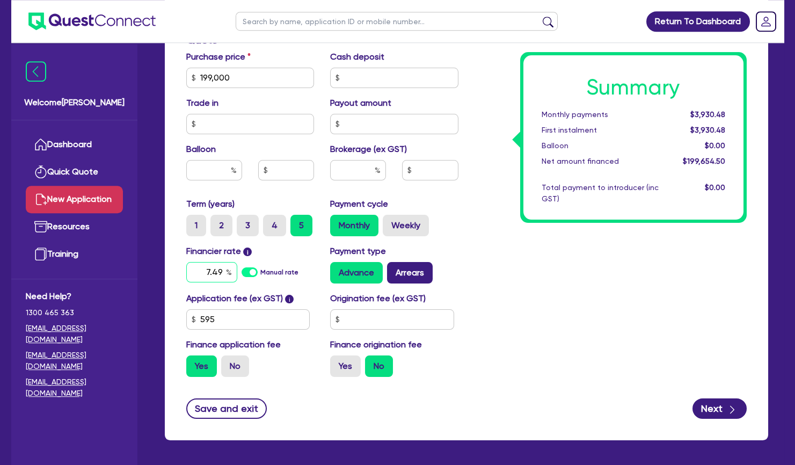
type input "7.49"
click at [406, 273] on label "Arrears" at bounding box center [410, 272] width 46 height 21
click at [394, 269] on input "Arrears" at bounding box center [390, 265] width 7 height 7
radio input "true"
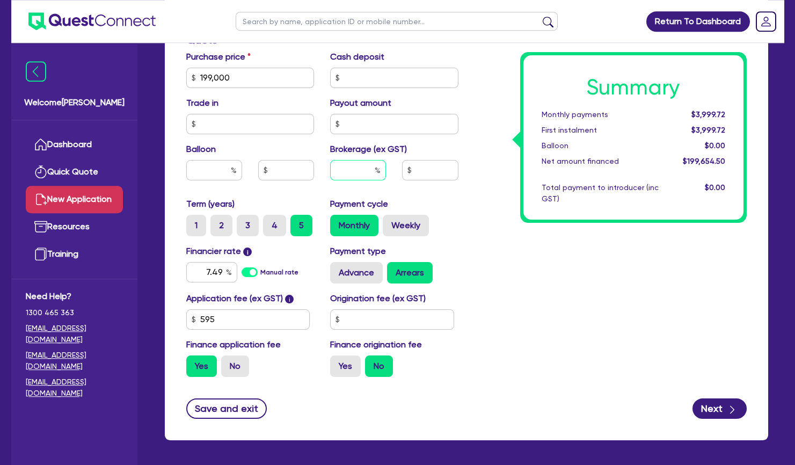
click at [358, 170] on input "text" at bounding box center [358, 170] width 56 height 20
type input "4"
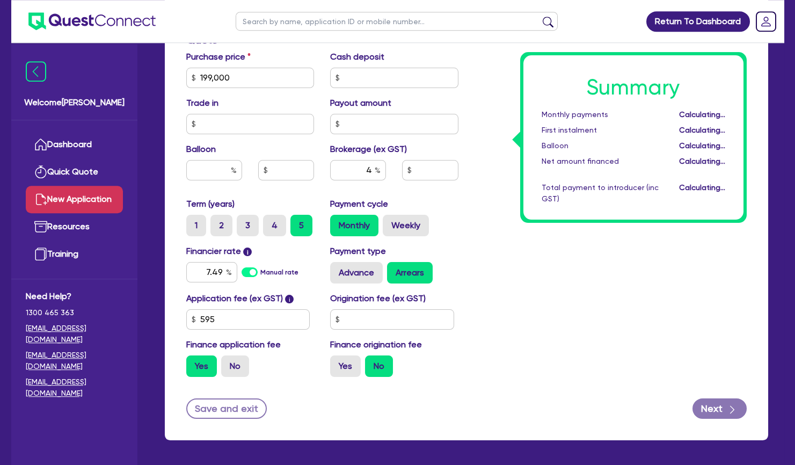
click at [530, 280] on div "Summary Monthly payments Calculating... First instalment Calculating... Balloon…" at bounding box center [610, 71] width 288 height 627
type input "7,986.18"
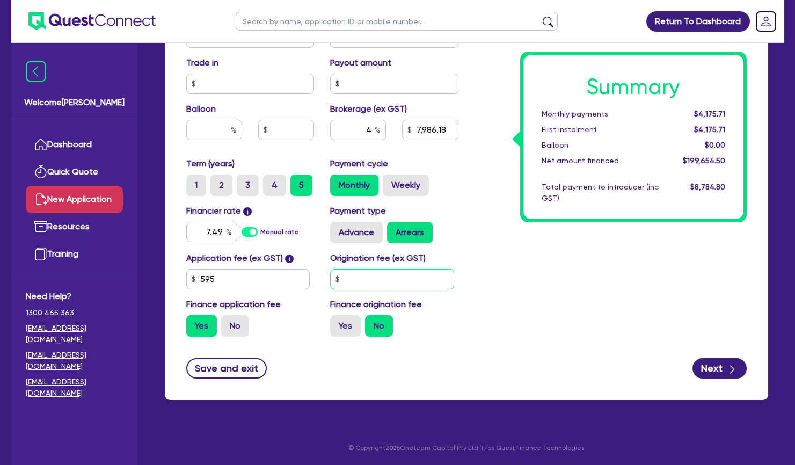
click at [391, 270] on input "text" at bounding box center [392, 279] width 124 height 20
type input "900"
click at [248, 281] on input "595" at bounding box center [248, 279] width 124 height 20
type input "7,986.18"
type input "5"
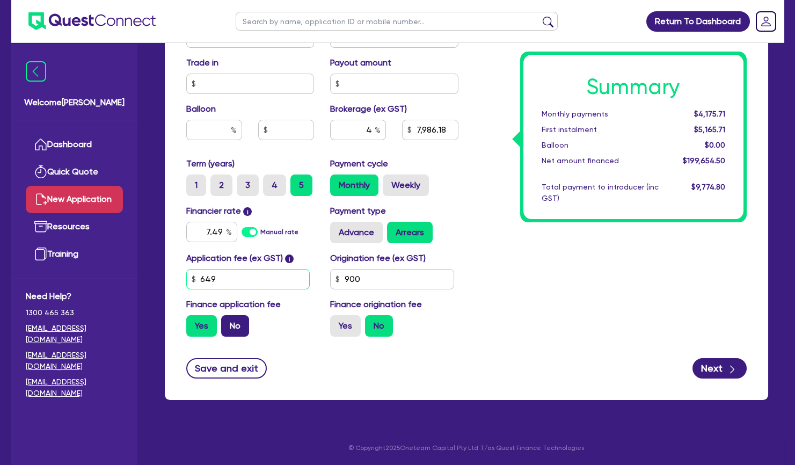
type input "649"
type input "7,986.18"
click at [235, 330] on label "No" at bounding box center [235, 325] width 28 height 21
click at [228, 322] on input "No" at bounding box center [224, 318] width 7 height 7
radio input "true"
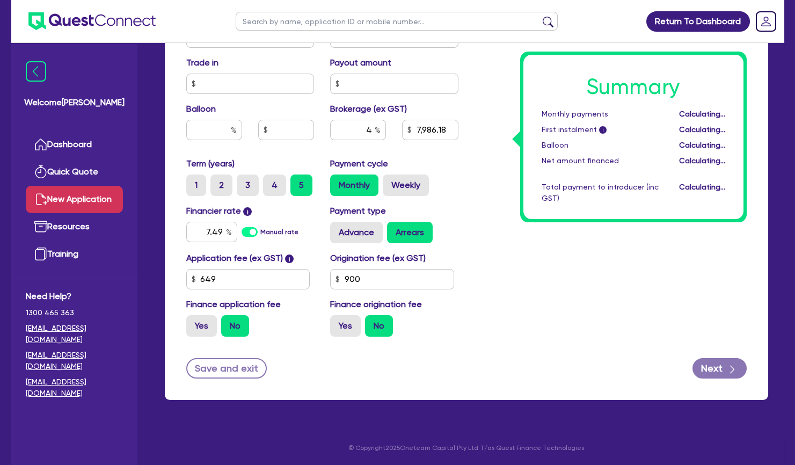
click at [548, 320] on div "Summary Monthly payments Calculating... First instalment i Calculating... Ballo…" at bounding box center [610, 31] width 288 height 627
click at [709, 364] on button "Next" at bounding box center [719, 368] width 54 height 20
type input "7,960"
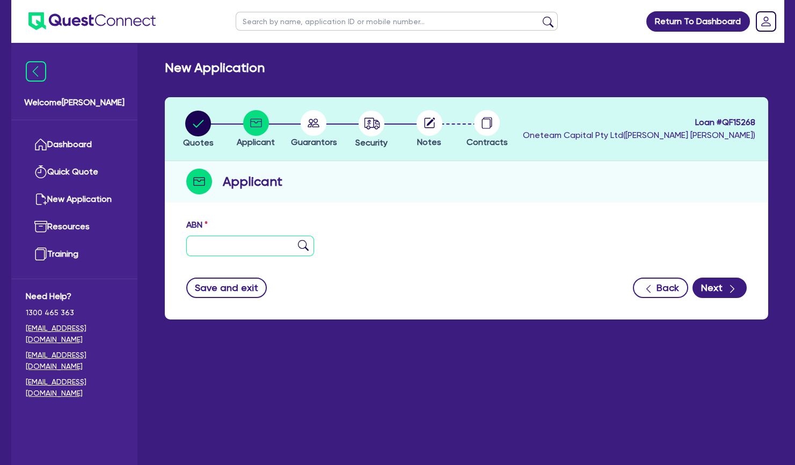
click at [256, 254] on input "text" at bounding box center [250, 246] width 128 height 20
paste input "79 278 992 541"
type input "79 278 992 541"
click at [306, 246] on img at bounding box center [303, 245] width 11 height 11
type input "CHA, JAEYOUNG"
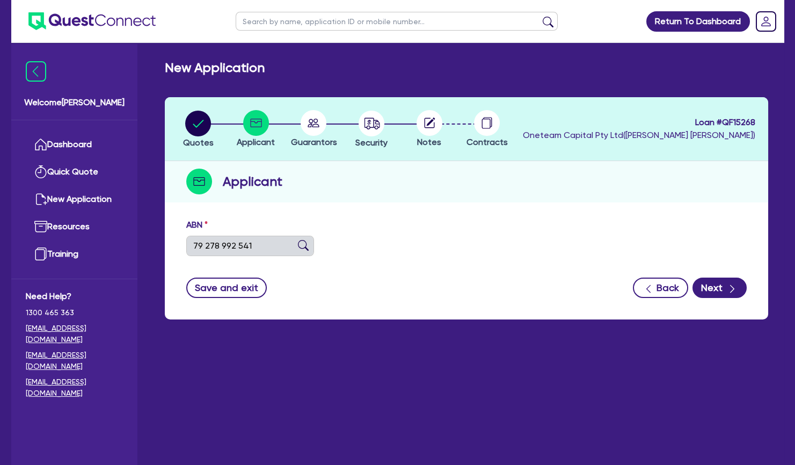
select select "SOLE_TRADER"
type input "[DATE]"
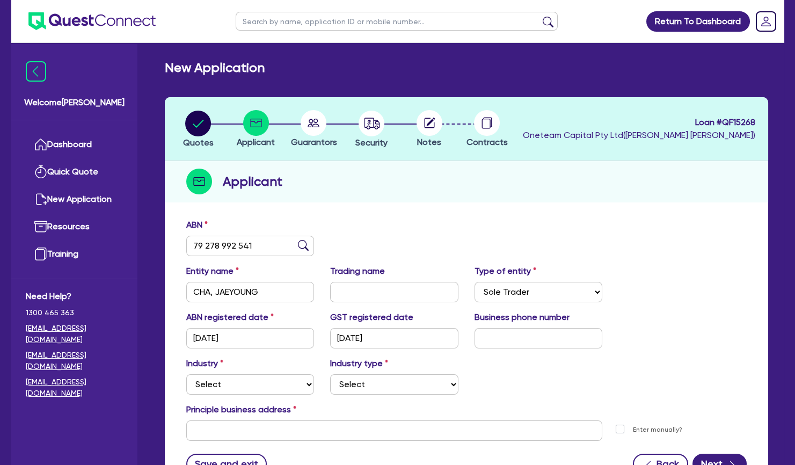
scroll to position [96, 0]
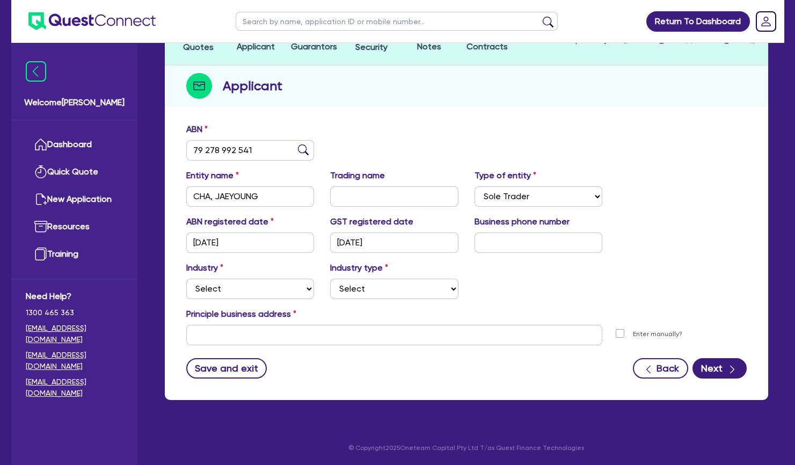
click at [237, 298] on div "Industry Select Accomodation & Food Services Administrative & Support Services …" at bounding box center [466, 284] width 576 height 46
select select "HEALTH_BEAUTY"
click option "Health & Beauty" at bounding box center [0, 0] width 0 height 0
click at [496, 113] on div "Quotes Applicant [GEOGRAPHIC_DATA] Security Notes Contracts Loan # QF15268 Onet…" at bounding box center [466, 201] width 603 height 398
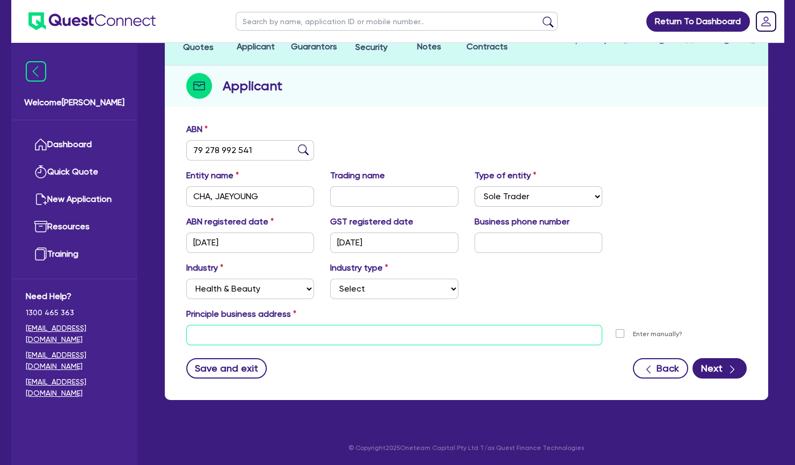
click at [297, 335] on input "text" at bounding box center [394, 335] width 416 height 20
paste input "[STREET_ADDRESS][PERSON_NAME][PERSON_NAME]"
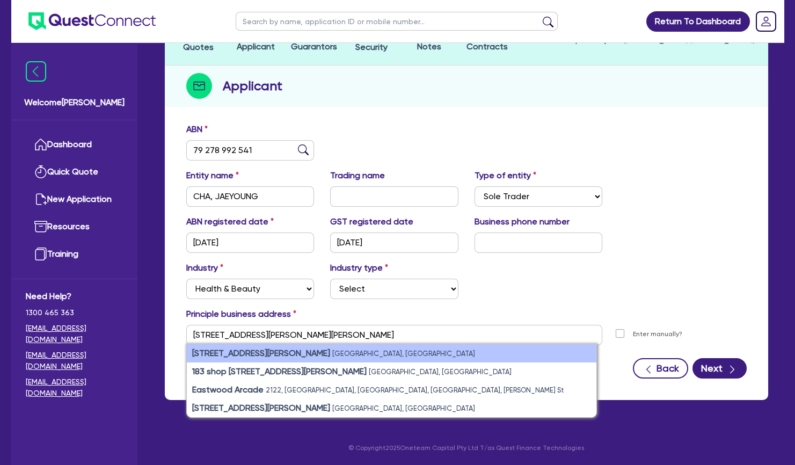
click at [312, 348] on li "183 shop [STREET_ADDRESS][PERSON_NAME][PERSON_NAME]" at bounding box center [391, 353] width 409 height 18
type input "183 shop 24 [STREET_ADDRESS][PERSON_NAME][PERSON_NAME]"
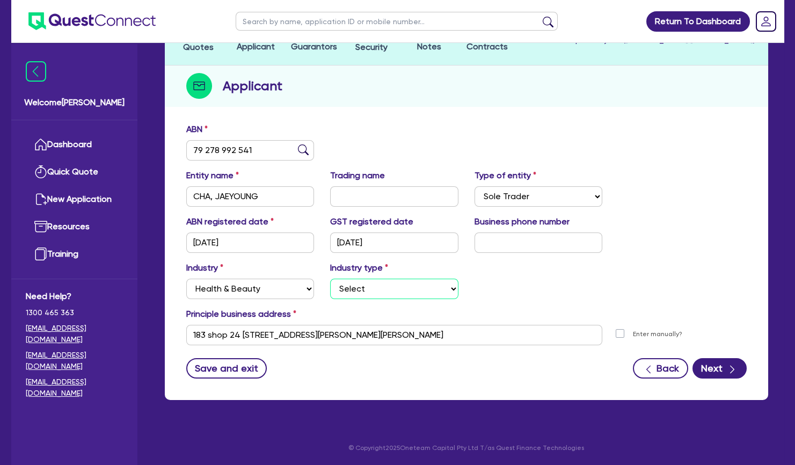
click at [330, 279] on select "Select [MEDICAL_DATA], [MEDICAL_DATA] Services Cosmetics Supplies Day Spas, Hea…" at bounding box center [394, 289] width 128 height 20
select select "HAIR_BEAUTY_SALONS"
click option "Hair, Beauty Salons" at bounding box center [0, 0] width 0 height 0
click at [716, 363] on button "Next" at bounding box center [719, 368] width 54 height 20
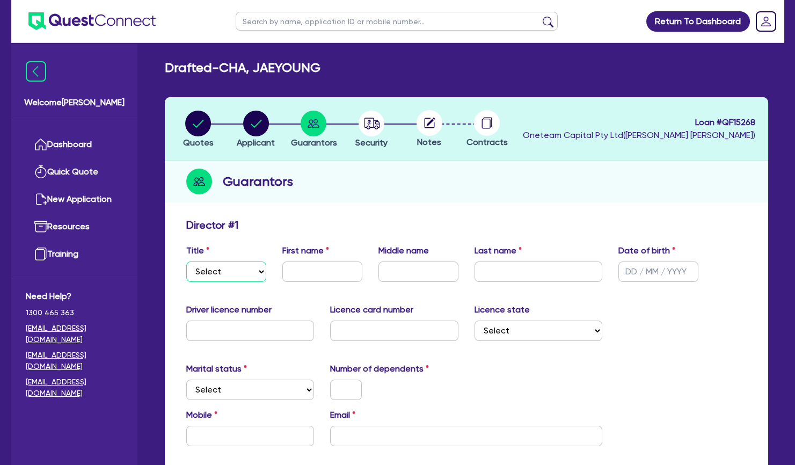
click at [186, 261] on select "Select Mr Mrs Ms Miss Dr" at bounding box center [226, 271] width 80 height 20
select select "MRS"
click option "Mrs" at bounding box center [0, 0] width 0 height 0
drag, startPoint x: 335, startPoint y: 68, endPoint x: 264, endPoint y: 69, distance: 70.8
click at [264, 69] on div "Drafted - [PERSON_NAME]" at bounding box center [466, 68] width 619 height 16
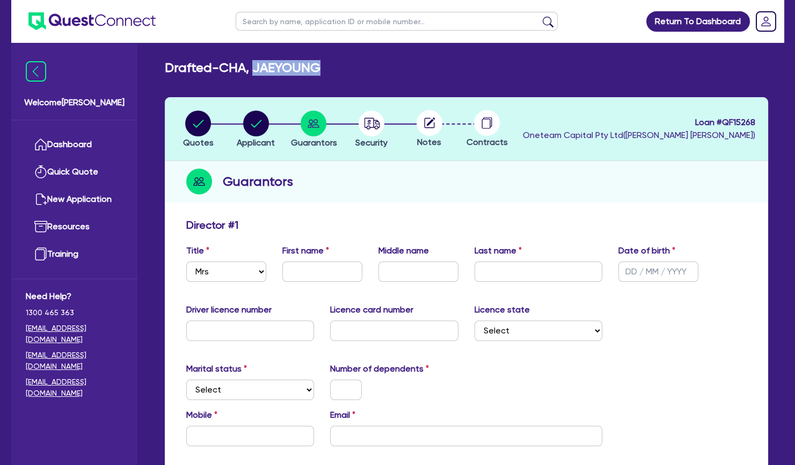
copy h2 "JAEYOUNG"
click at [304, 61] on h2 "Drafted - [PERSON_NAME]" at bounding box center [243, 68] width 156 height 16
drag, startPoint x: 327, startPoint y: 65, endPoint x: 263, endPoint y: 68, distance: 63.4
click at [263, 68] on h2 "Drafted - [PERSON_NAME]" at bounding box center [243, 68] width 156 height 16
copy h2 "JAEYOUNG"
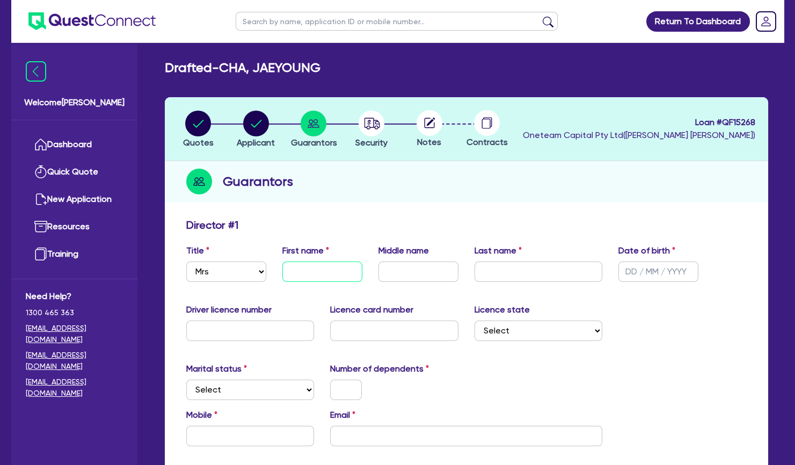
click at [310, 276] on input "text" at bounding box center [322, 271] width 80 height 20
paste input "JAEYOUNG"
type input "JAEYOUNG"
click at [502, 270] on input "text" at bounding box center [538, 271] width 128 height 20
type input "CHA"
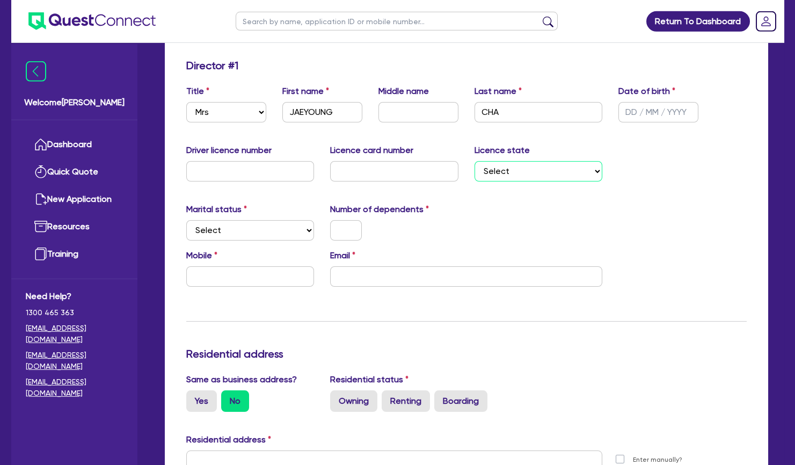
click at [474, 161] on select "Select [GEOGRAPHIC_DATA] [GEOGRAPHIC_DATA] [GEOGRAPHIC_DATA] [GEOGRAPHIC_DATA] …" at bounding box center [538, 171] width 128 height 20
select select "[GEOGRAPHIC_DATA]"
click option "[GEOGRAPHIC_DATA]" at bounding box center [0, 0] width 0 height 0
click at [408, 220] on div at bounding box center [394, 230] width 144 height 20
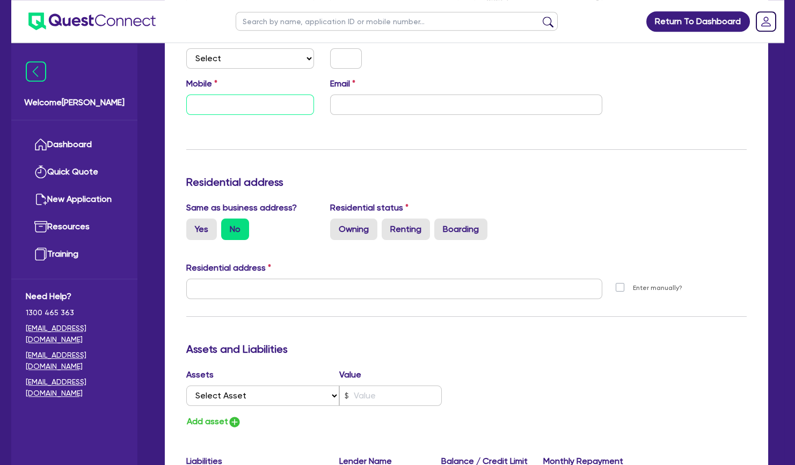
click at [254, 100] on input "text" at bounding box center [250, 104] width 128 height 20
type input "0433 790 509"
click at [318, 140] on div "Update residential status for Director #1 Boarding is only acceptable when the …" at bounding box center [466, 284] width 560 height 794
click at [362, 229] on label "Owning" at bounding box center [353, 228] width 47 height 21
click at [337, 225] on input "Owning" at bounding box center [333, 221] width 7 height 7
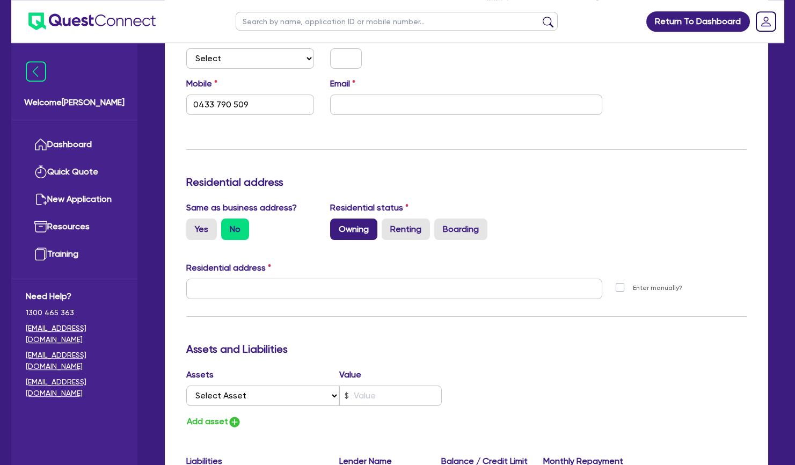
radio input "true"
type input "0433 790 509"
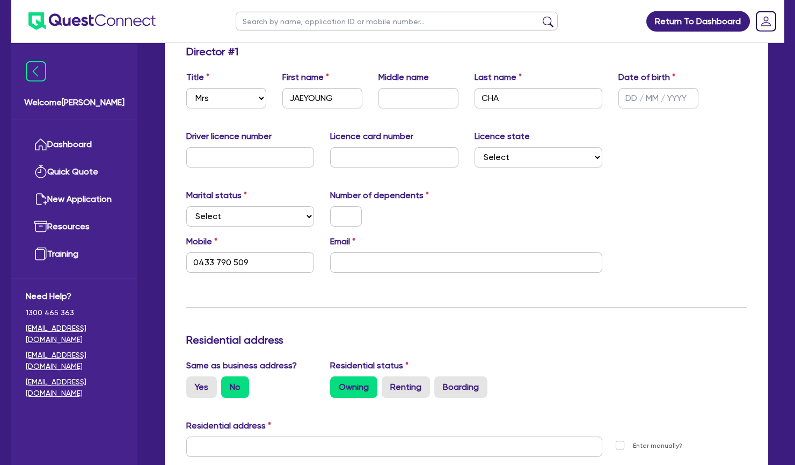
scroll to position [115, 0]
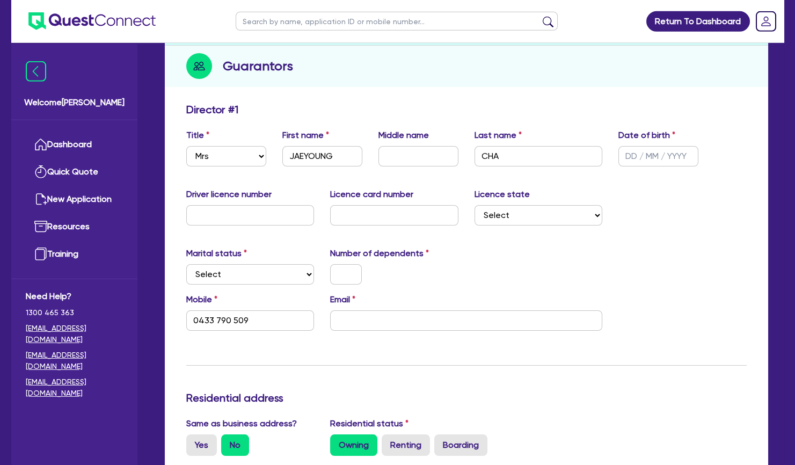
click at [646, 252] on div "Marital status Select [DEMOGRAPHIC_DATA] Married De Facto / Partner Number of d…" at bounding box center [466, 270] width 576 height 46
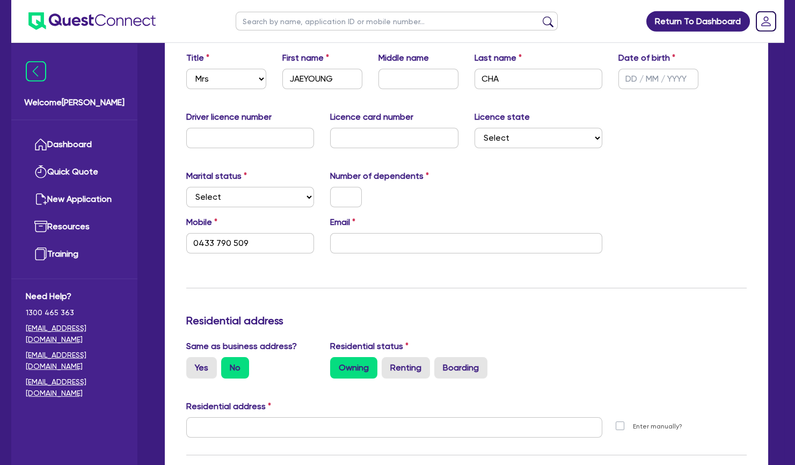
scroll to position [194, 0]
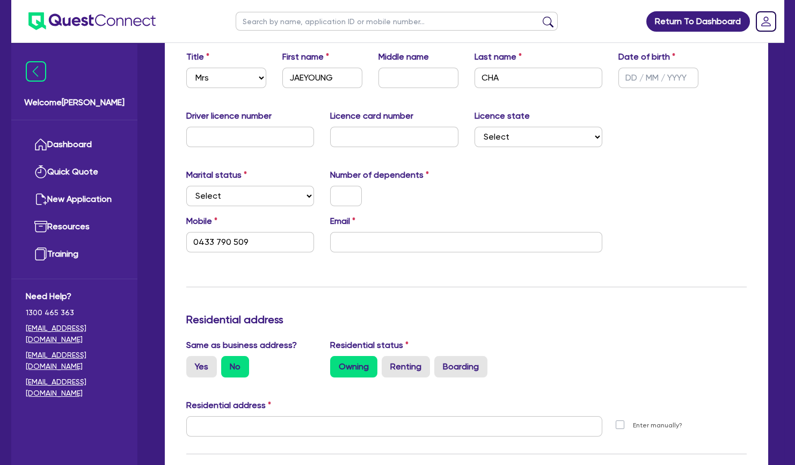
click at [501, 226] on div "Email" at bounding box center [466, 234] width 288 height 38
select select "MARRIED"
click option "Married" at bounding box center [0, 0] width 0 height 0
click at [453, 206] on div "Marital status Select [DEMOGRAPHIC_DATA] Married De Facto / Partner Number of d…" at bounding box center [466, 192] width 576 height 46
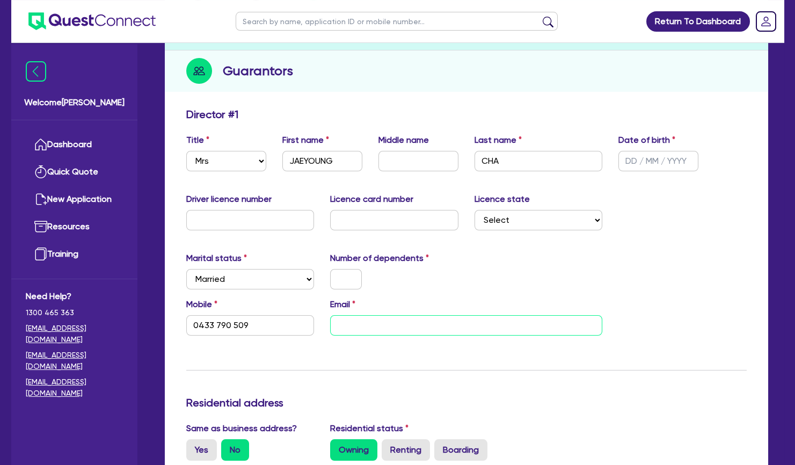
click at [420, 323] on input "email" at bounding box center [466, 325] width 272 height 20
type input "0433 790 509"
type input "j"
type input "0433 790 509"
type input "ja"
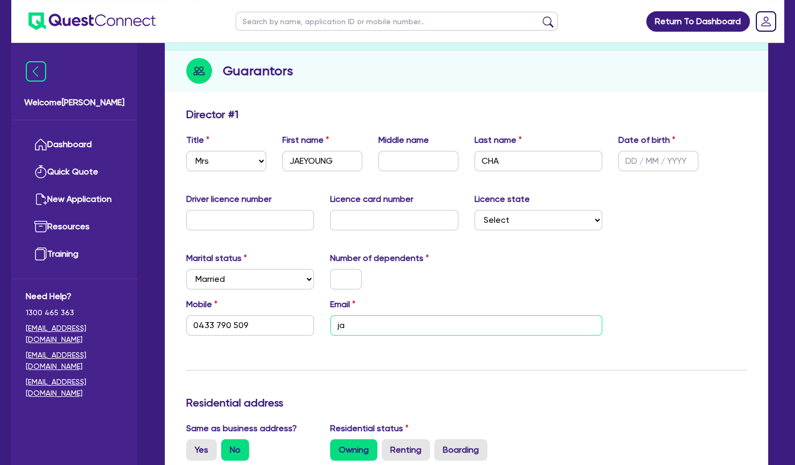
type input "0433 790 509"
type input "j"
type input "0433 790 509"
type input "jy"
type input "0433 790 509"
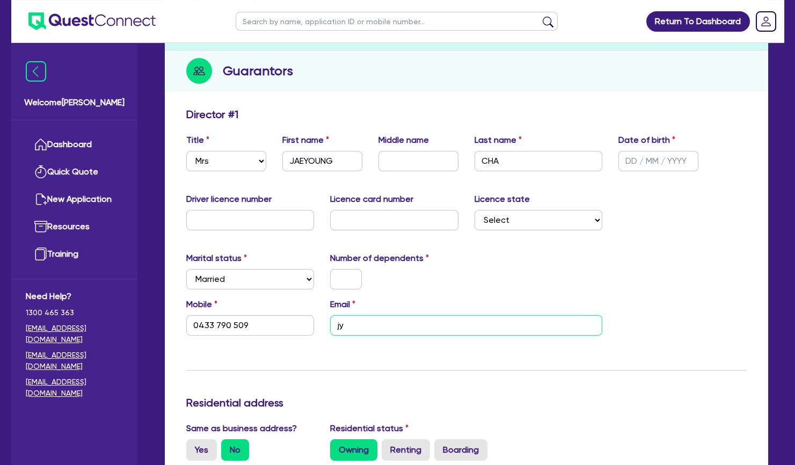
type input "jyc"
type input "0433 790 509"
type input "jyca"
type input "0433 790 509"
type input "jyc"
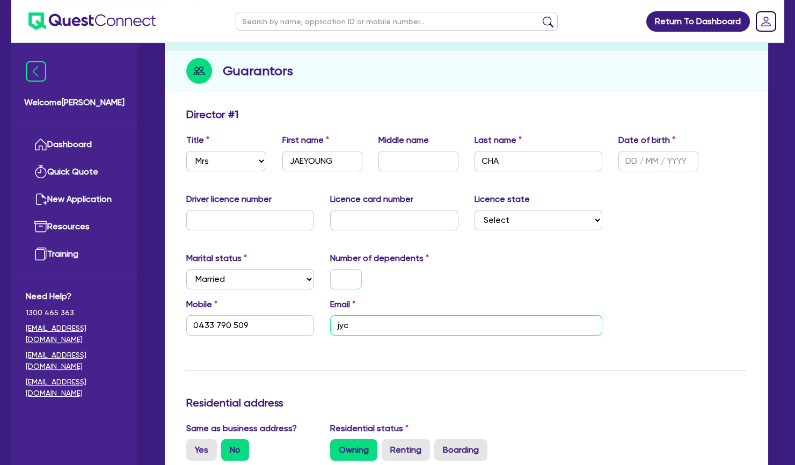
type input "0433 790 509"
type input "jy"
type input "0433 790 509"
type input "j"
type input "0433 790 509"
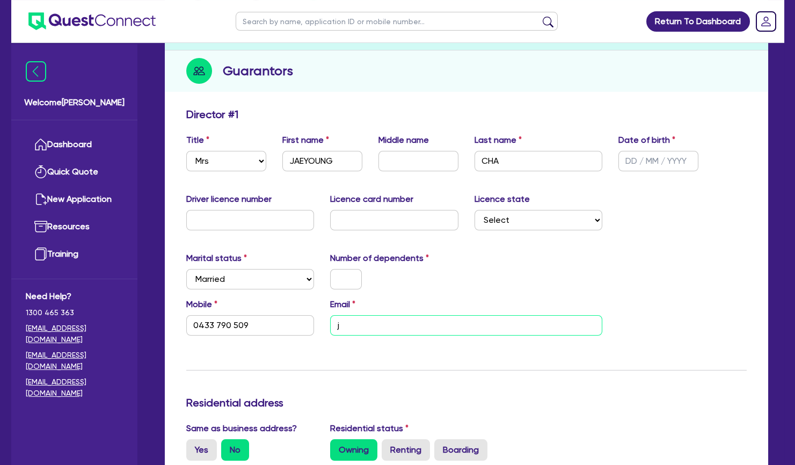
type input "jy"
type input "0433 790 509"
type input "jyc"
type input "0433 790 509"
type input "jych"
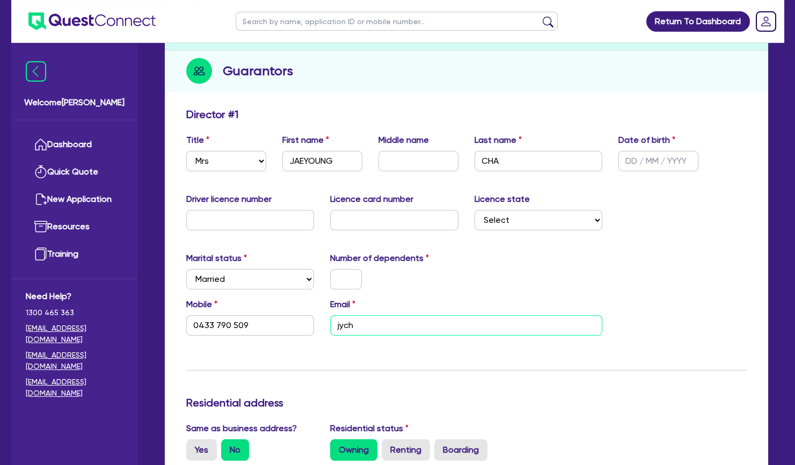
type input "0433 790 509"
type input "jycha"
type input "0433 790 509"
type input "jycha5"
type input "0433 790 509"
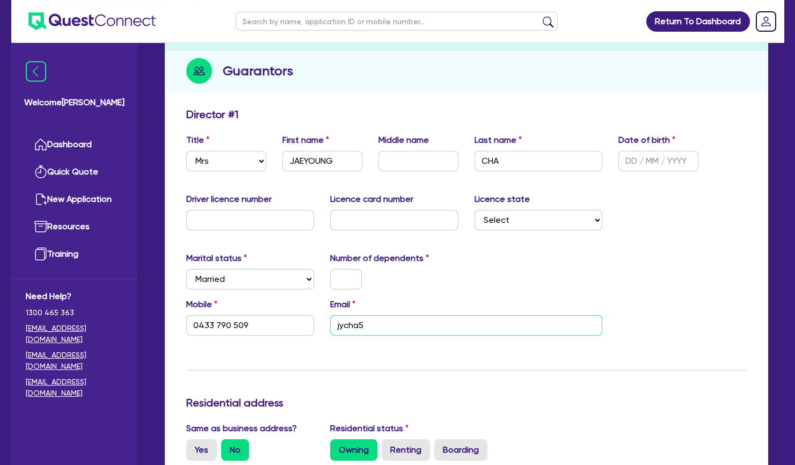
type input "jycha59"
type input "0433 790 509"
type input "jycha59@"
type input "0433 790 509"
type input "jycha59@g"
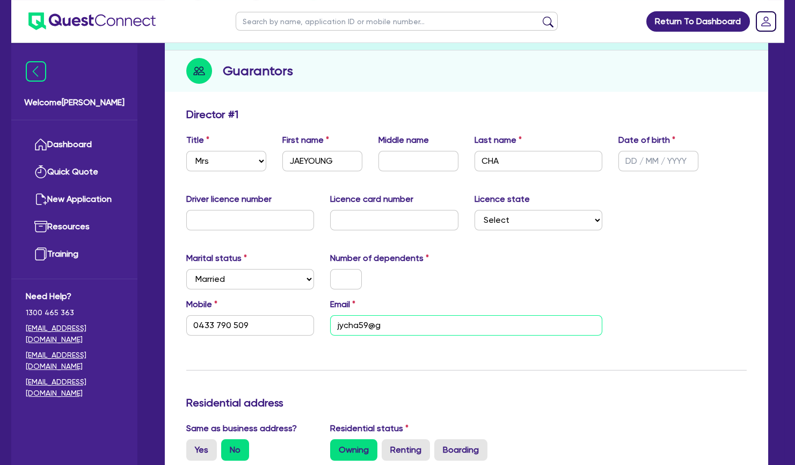
type input "0433 790 509"
type input "jycha59@gm"
type input "0433 790 509"
type input "jycha59@gma"
type input "0433 790 509"
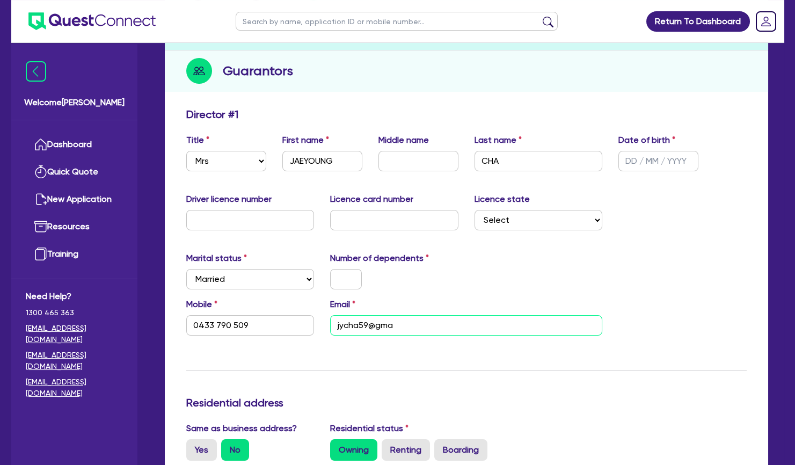
type input "jycha59@gmai"
type input "0433 790 509"
type input "[EMAIL_ADDRESS]"
type input "0433 790 509"
type input "[EMAIL_ADDRESS]."
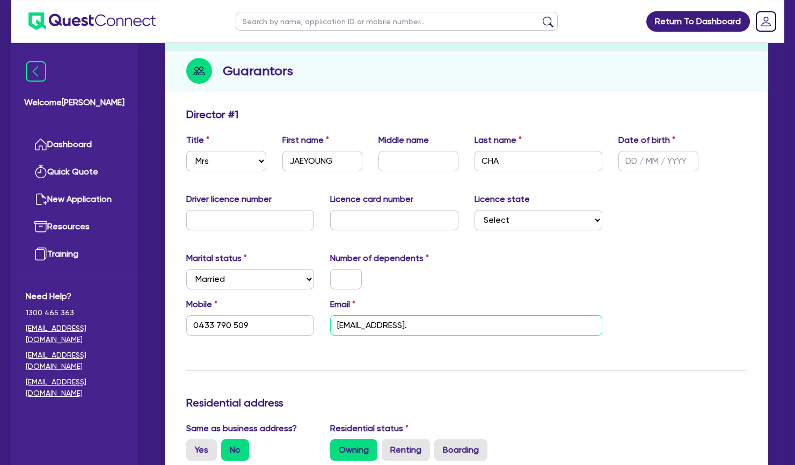
type input "0433 790 509"
type input "jycha59@gmail.c"
type input "0433 790 509"
type input "[EMAIL_ADDRESS][DOMAIN_NAME]"
type input "0433 790 509"
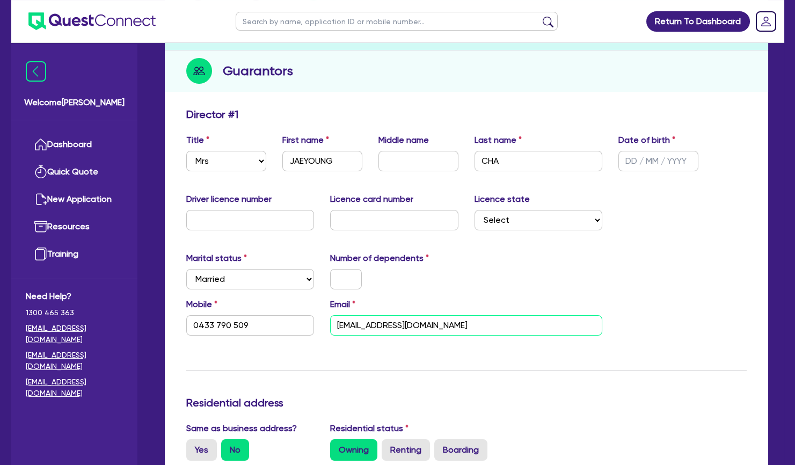
type input "[EMAIL_ADDRESS][DOMAIN_NAME]"
click at [450, 277] on div at bounding box center [394, 279] width 144 height 20
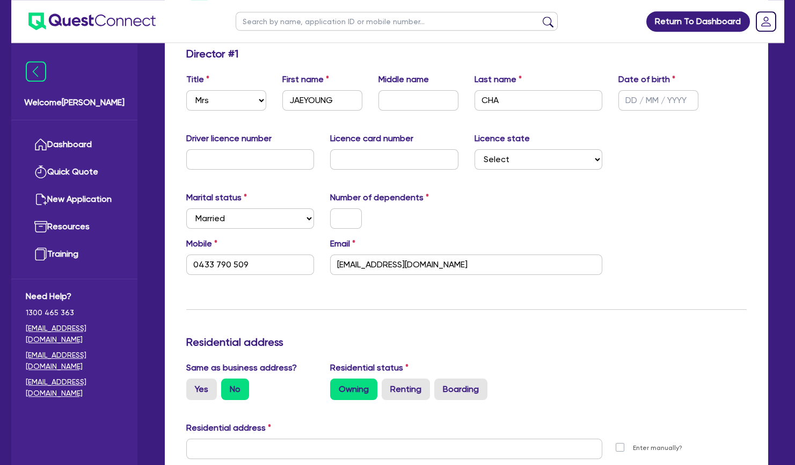
scroll to position [173, 0]
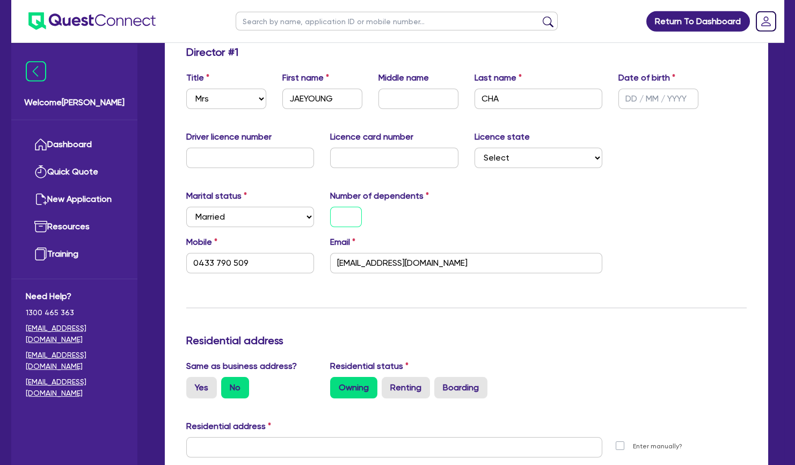
click at [350, 213] on input "text" at bounding box center [346, 217] width 32 height 20
type input "1"
type input "0433 790 509"
type input "0"
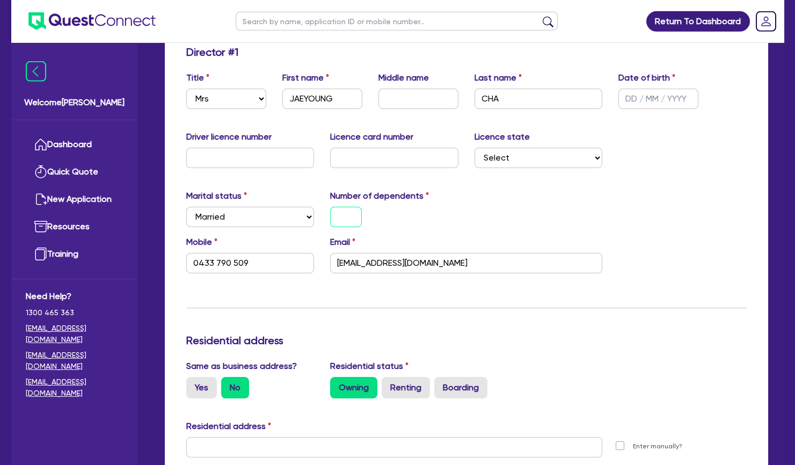
type input "0433 790 509"
type input "0"
click at [448, 213] on div "0" at bounding box center [394, 217] width 144 height 20
drag, startPoint x: 425, startPoint y: 263, endPoint x: 316, endPoint y: 268, distance: 109.6
click at [330, 268] on input "[EMAIL_ADDRESS][DOMAIN_NAME]" at bounding box center [466, 263] width 272 height 20
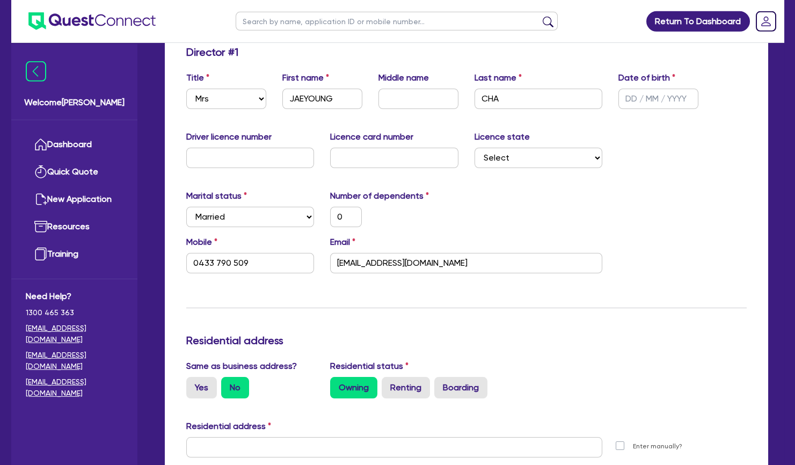
click at [456, 236] on div "Email [EMAIL_ADDRESS][DOMAIN_NAME]" at bounding box center [466, 255] width 288 height 38
click at [350, 440] on input "text" at bounding box center [394, 447] width 416 height 20
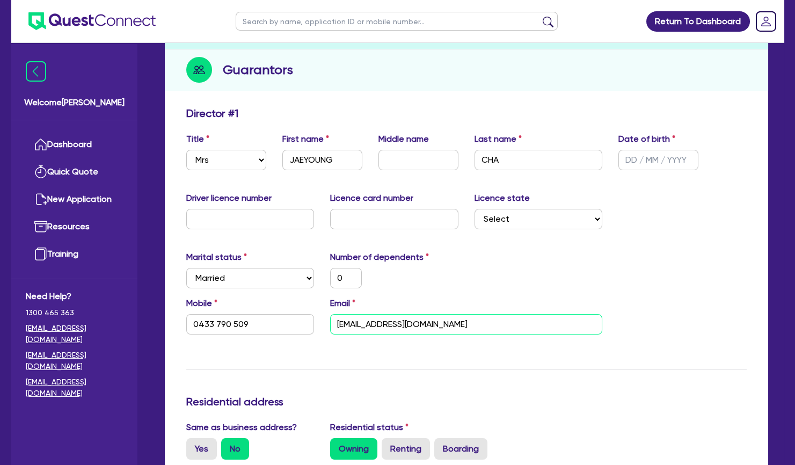
click at [375, 322] on input "[EMAIL_ADDRESS][DOMAIN_NAME]" at bounding box center [466, 324] width 272 height 20
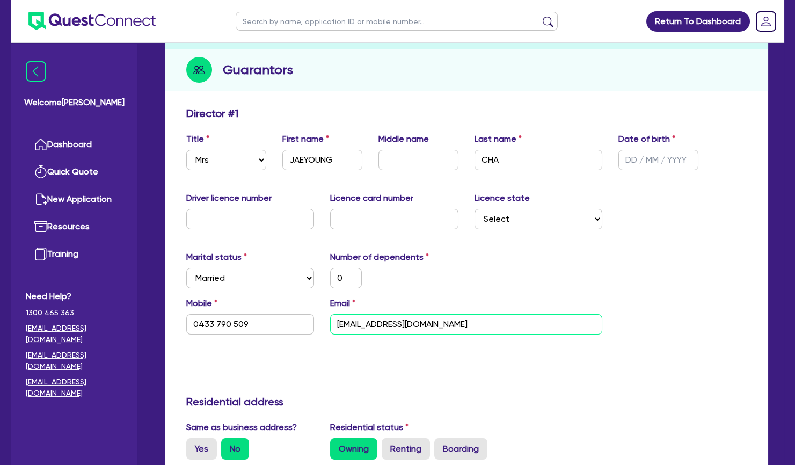
click at [375, 322] on input "[EMAIL_ADDRESS][DOMAIN_NAME]" at bounding box center [466, 324] width 272 height 20
click at [455, 283] on div "0" at bounding box center [394, 278] width 144 height 20
click at [614, 442] on div "Same as business address? Yes No Residential status Owning Renting Boarding" at bounding box center [466, 444] width 576 height 47
click at [307, 154] on input "JAEYOUNG" at bounding box center [322, 160] width 80 height 20
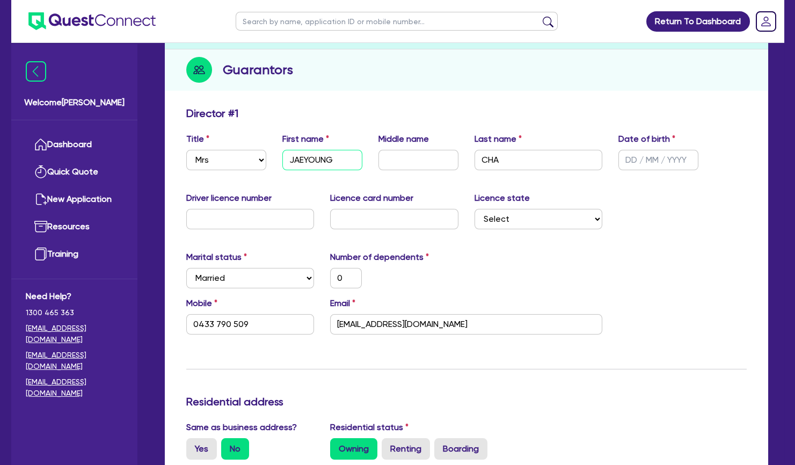
click at [307, 154] on input "JAEYOUNG" at bounding box center [322, 160] width 80 height 20
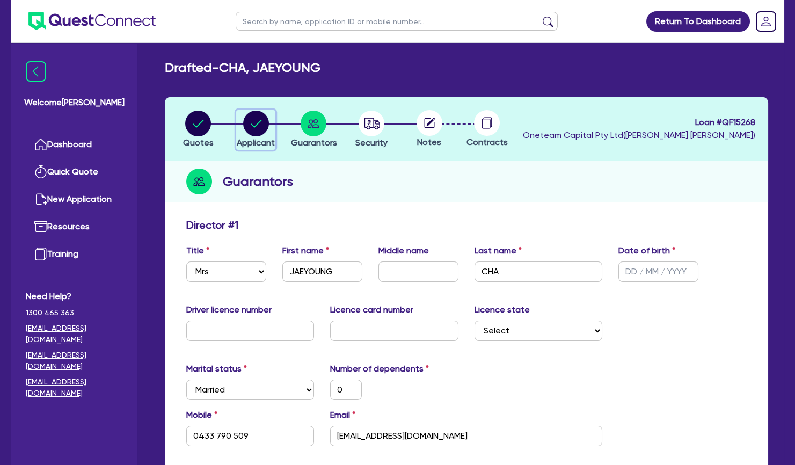
click at [259, 124] on circle "button" at bounding box center [256, 124] width 26 height 26
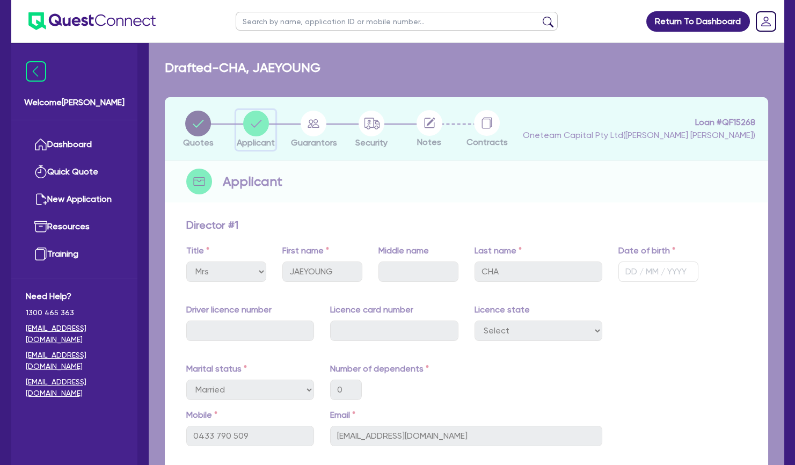
select select "SOLE_TRADER"
select select "HEALTH_BEAUTY"
select select "HAIR_BEAUTY_SALONS"
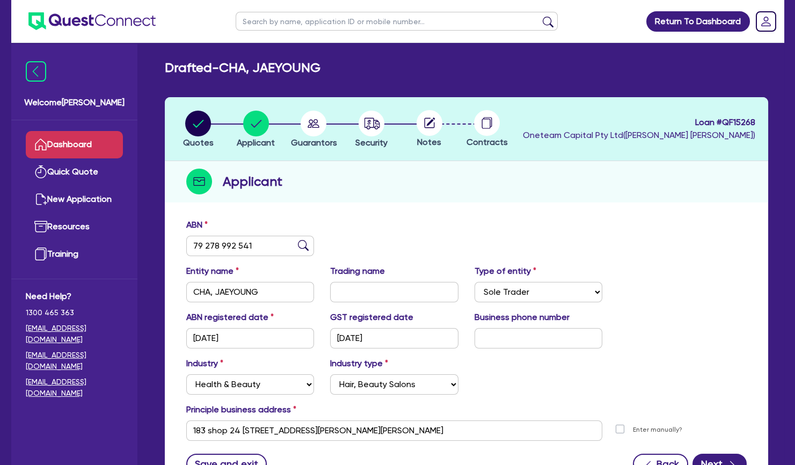
click at [84, 140] on link "Dashboard" at bounding box center [74, 144] width 97 height 27
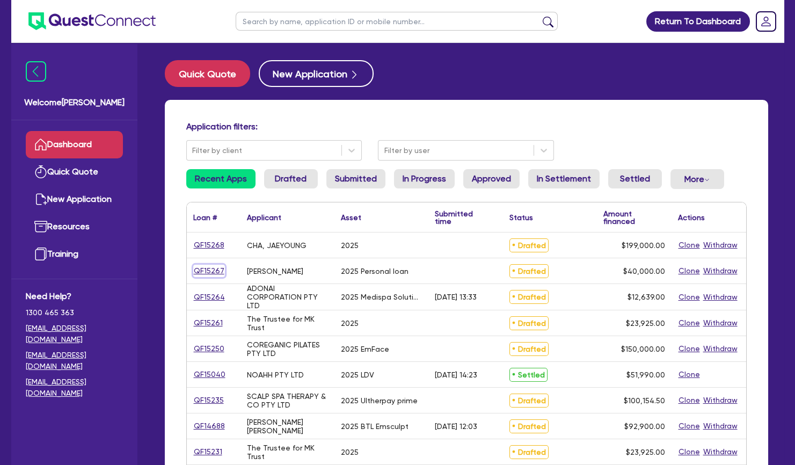
click at [209, 272] on link "QF15267" at bounding box center [209, 271] width 32 height 12
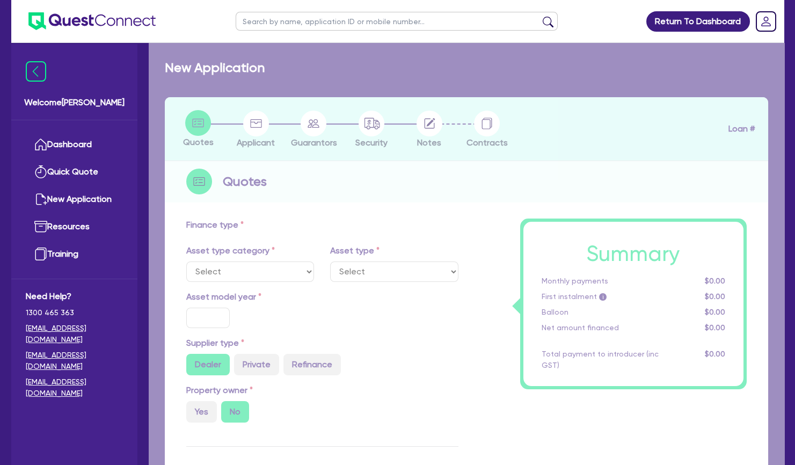
select select "SECONDARY_ASSETS"
type input "2025"
type input "40,000"
type input "10"
select select "MEDICAL_DENTAL_LABORATORY_EQUIPMENT"
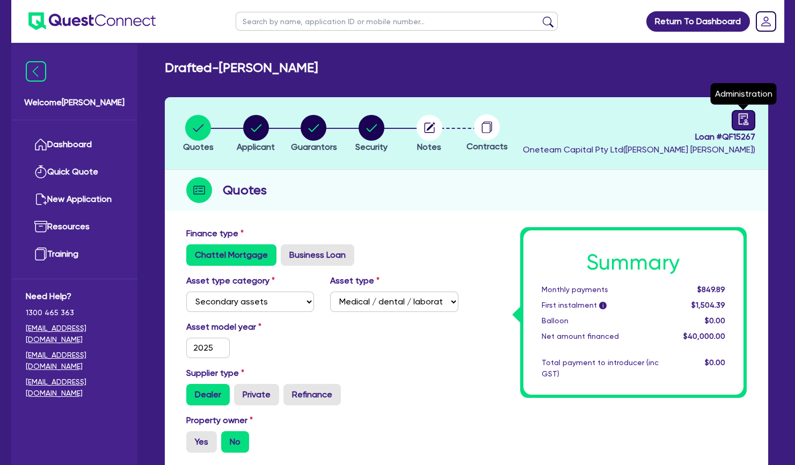
click at [744, 113] on icon "audit" at bounding box center [743, 119] width 12 height 12
select select "DRAFTED_NEW"
select select "Other"
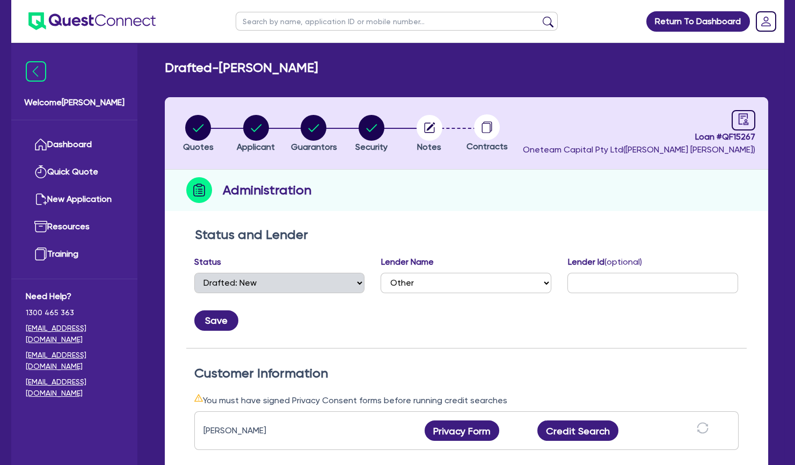
scroll to position [153, 0]
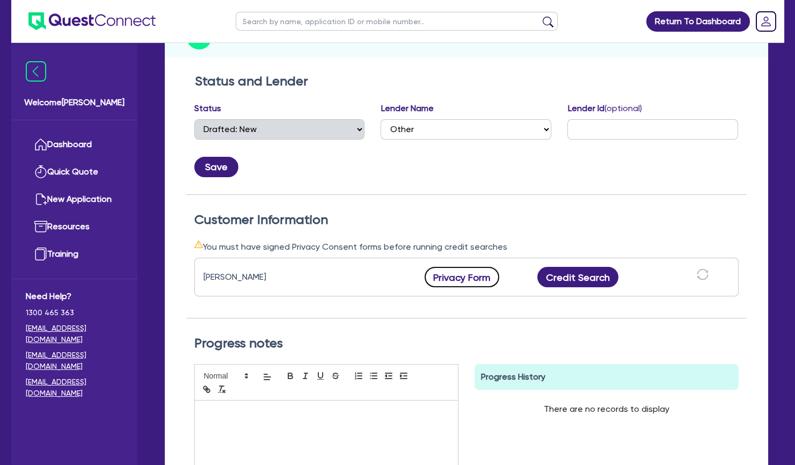
click at [467, 279] on button "Privacy Form" at bounding box center [461, 277] width 75 height 20
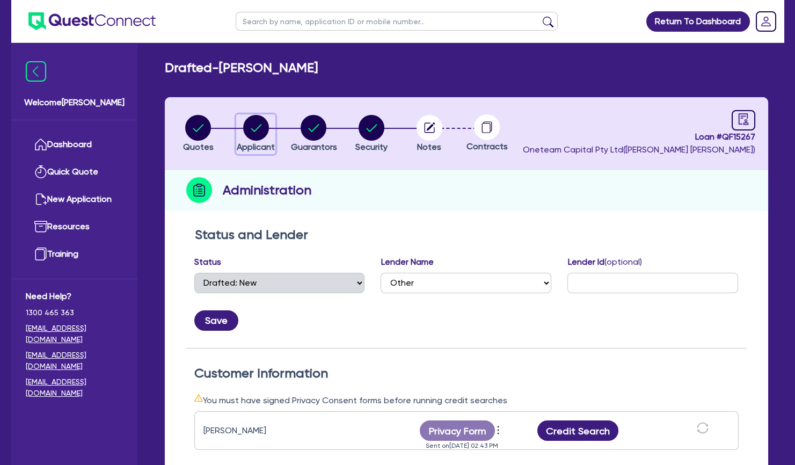
click at [256, 133] on circle "button" at bounding box center [256, 128] width 26 height 26
select select "SOLE_TRADER"
select select "HEALTH_BEAUTY"
select select "HAIR_BEAUTY_SALONS"
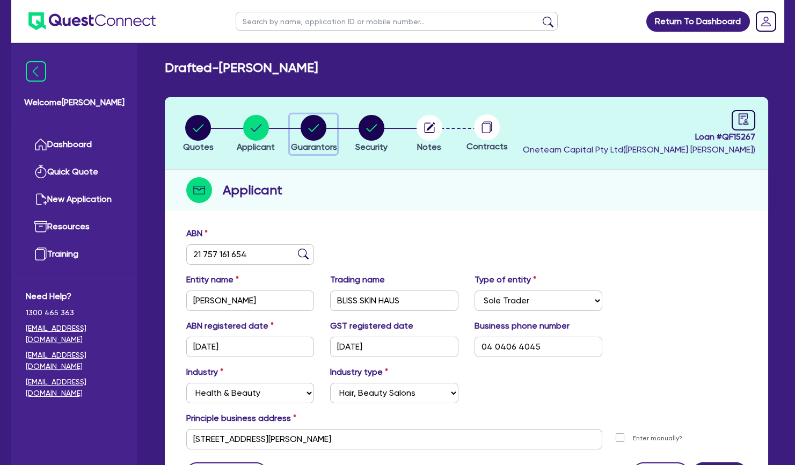
click at [318, 130] on circle "button" at bounding box center [314, 128] width 26 height 26
select select "MRS"
select select "[GEOGRAPHIC_DATA]"
select select "MARRIED"
select select "CASH"
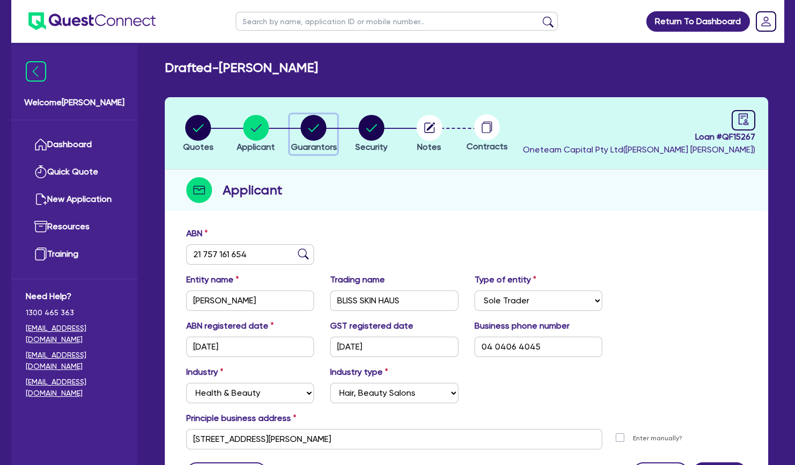
select select "VEHICLE"
select select "HOUSEHOLD_PERSONAL"
select select "OTHER"
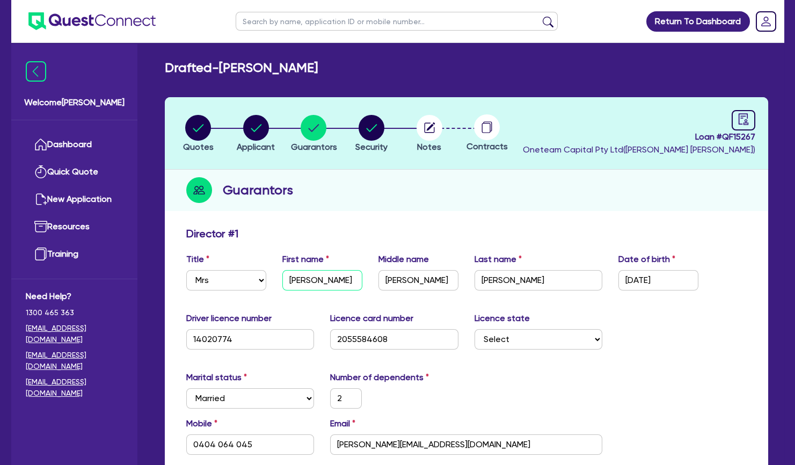
click at [315, 279] on input "[PERSON_NAME]" at bounding box center [322, 280] width 80 height 20
click at [497, 280] on input "[PERSON_NAME]" at bounding box center [538, 280] width 128 height 20
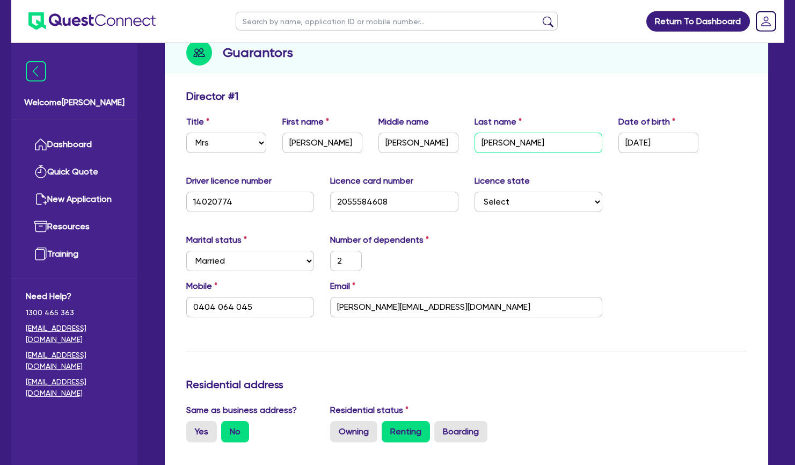
scroll to position [138, 0]
click at [225, 308] on input "0404 064 045" at bounding box center [250, 306] width 128 height 20
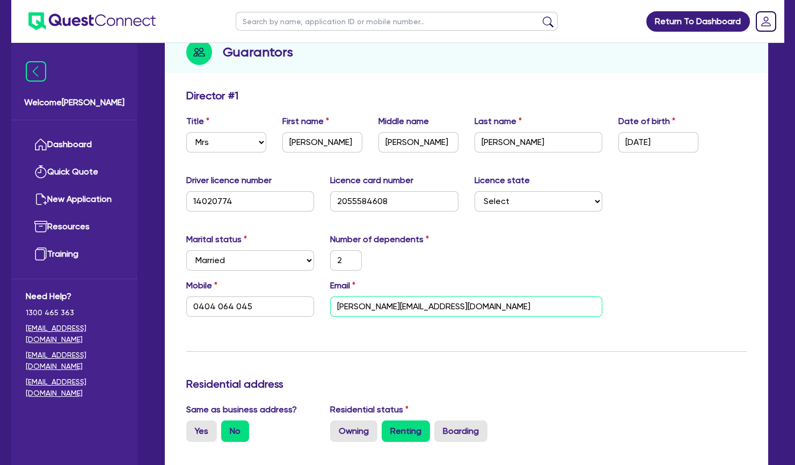
click at [358, 300] on input "[PERSON_NAME][EMAIL_ADDRESS][DOMAIN_NAME]" at bounding box center [466, 306] width 272 height 20
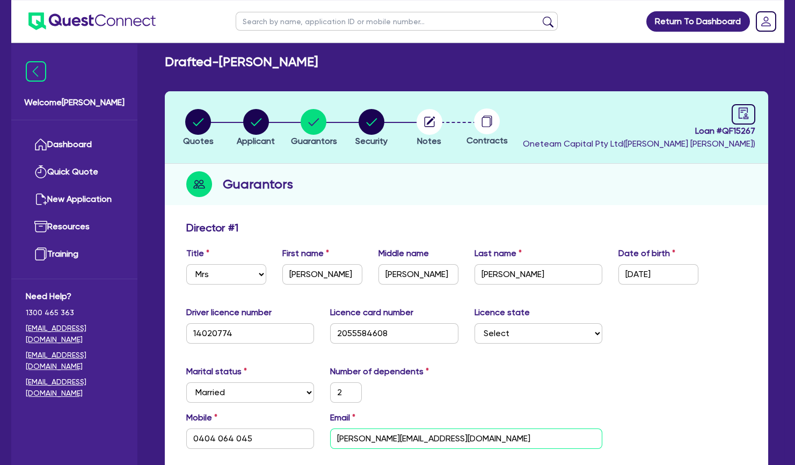
scroll to position [0, 0]
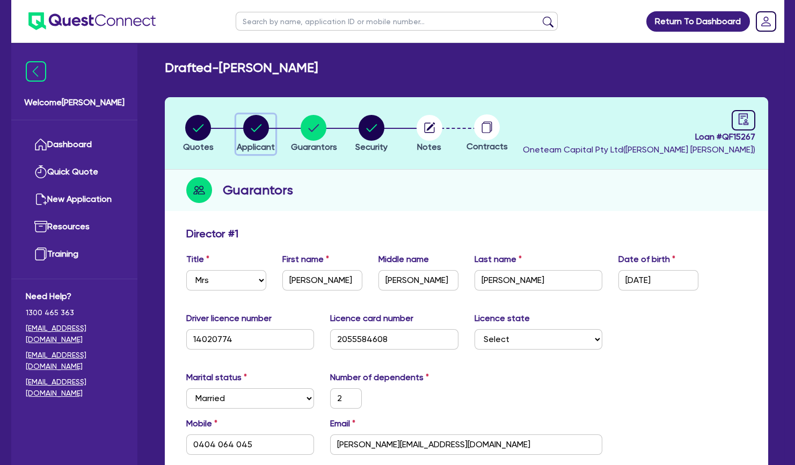
click at [257, 137] on circle "button" at bounding box center [256, 128] width 26 height 26
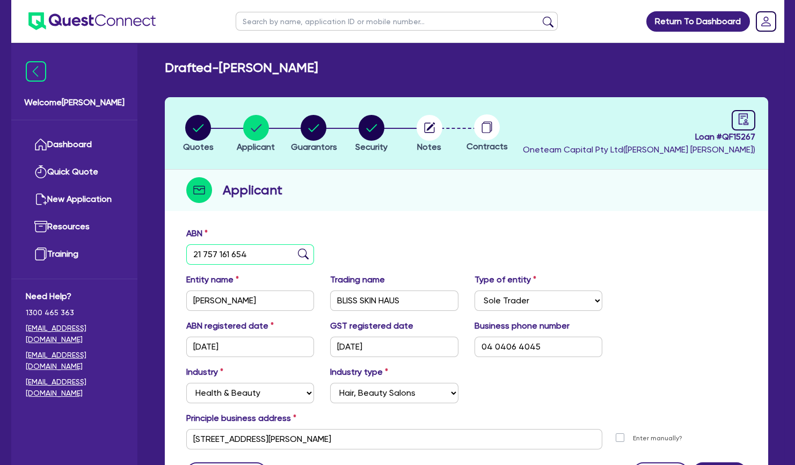
click at [232, 254] on input "21 757 161 654" at bounding box center [250, 254] width 128 height 20
click at [114, 404] on div "Welcome [PERSON_NAME] Quick Quote New Application Ref Company Ref Salesperson R…" at bounding box center [74, 254] width 126 height 421
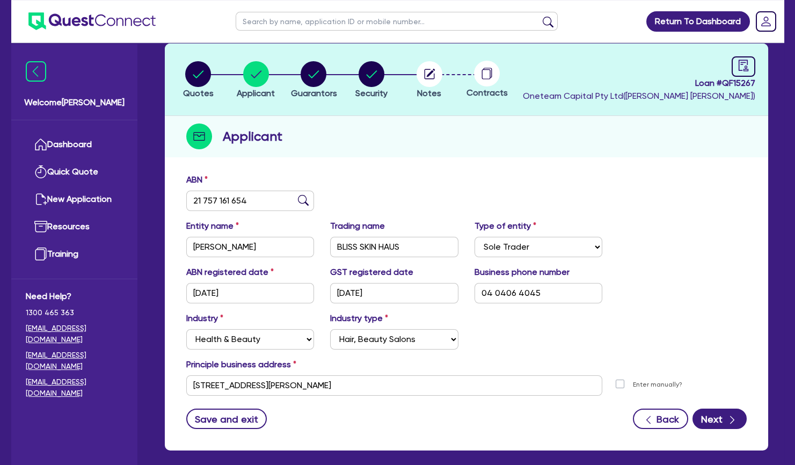
scroll to position [55, 0]
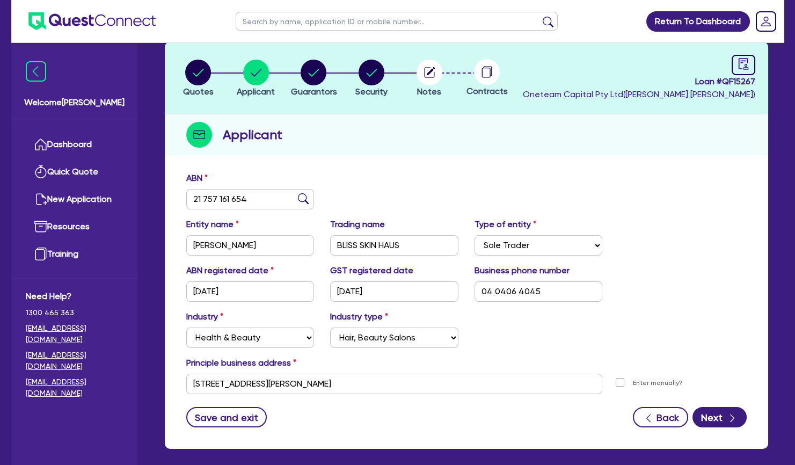
click at [0, 171] on div "Return To Dashboard Edit Profile Logout Welcome [PERSON_NAME] Quick Quote New A…" at bounding box center [397, 229] width 795 height 569
click at [325, 75] on circle "button" at bounding box center [314, 73] width 26 height 26
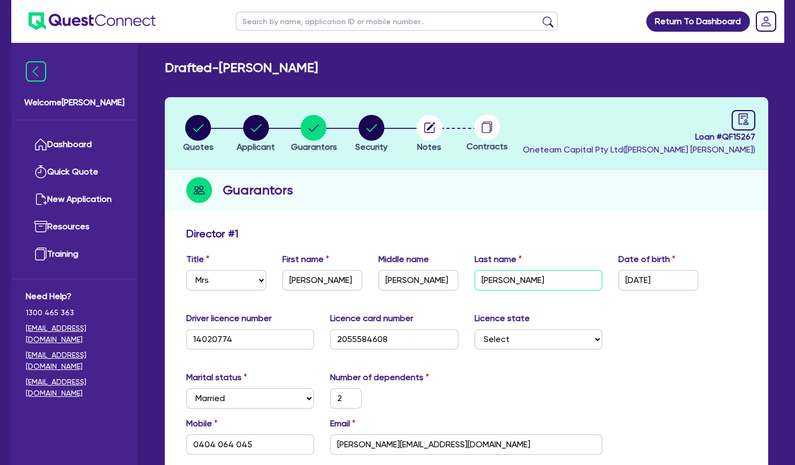
click at [502, 278] on input "[PERSON_NAME]" at bounding box center [538, 280] width 128 height 20
